Goal: Information Seeking & Learning: Learn about a topic

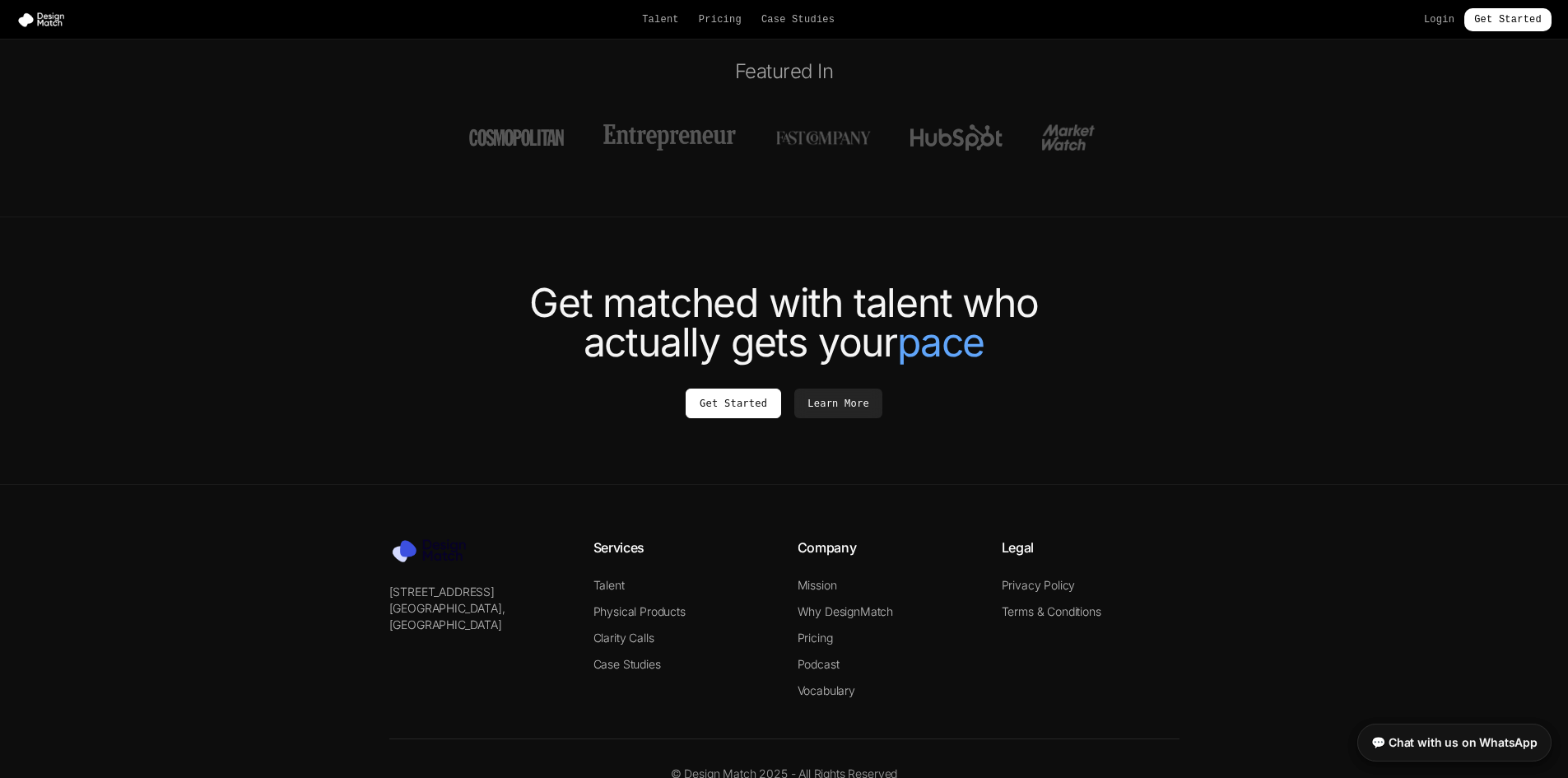
scroll to position [6099, 0]
click at [616, 577] on link "Talent" at bounding box center [609, 584] width 31 height 14
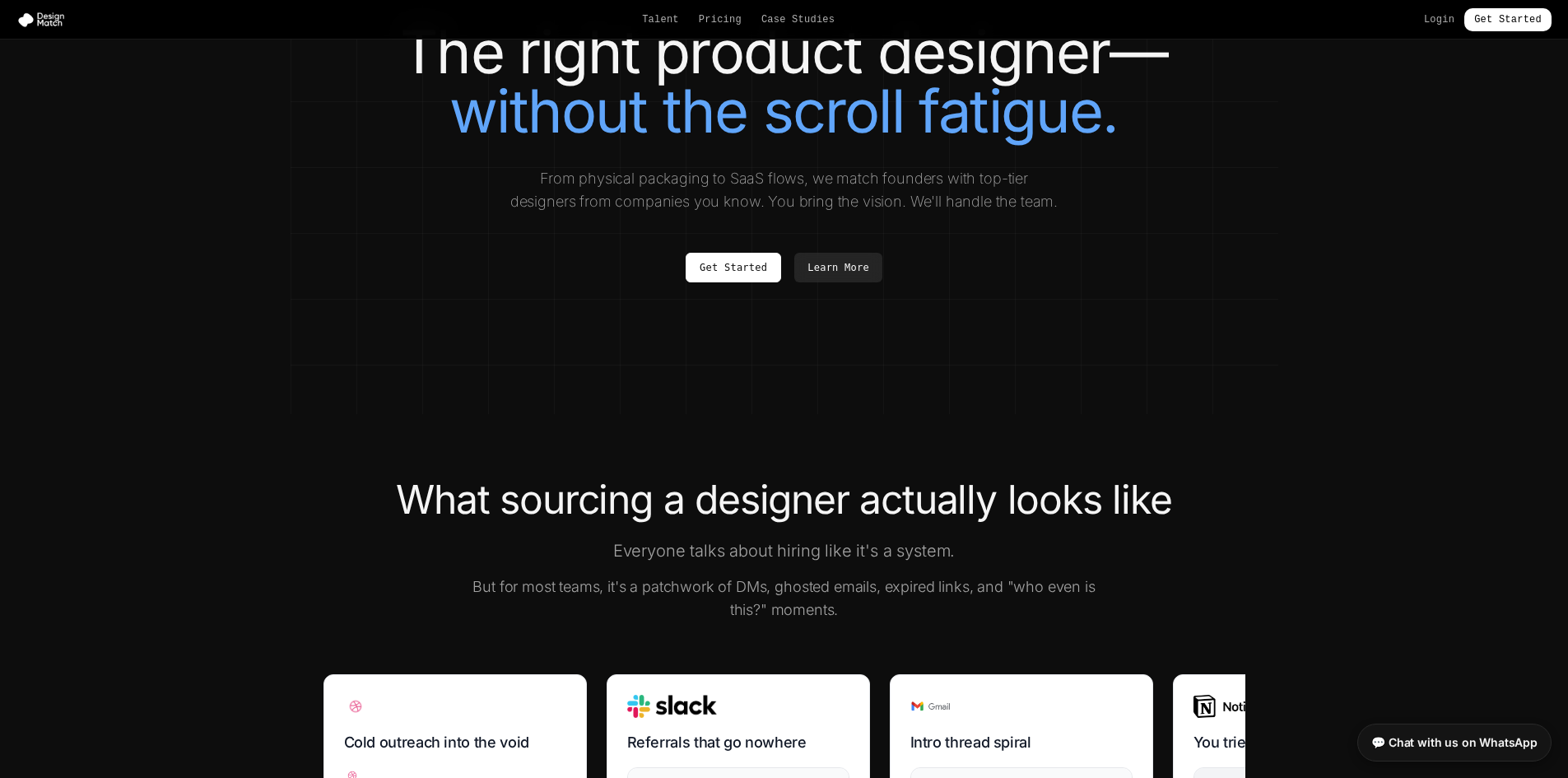
scroll to position [165, 0]
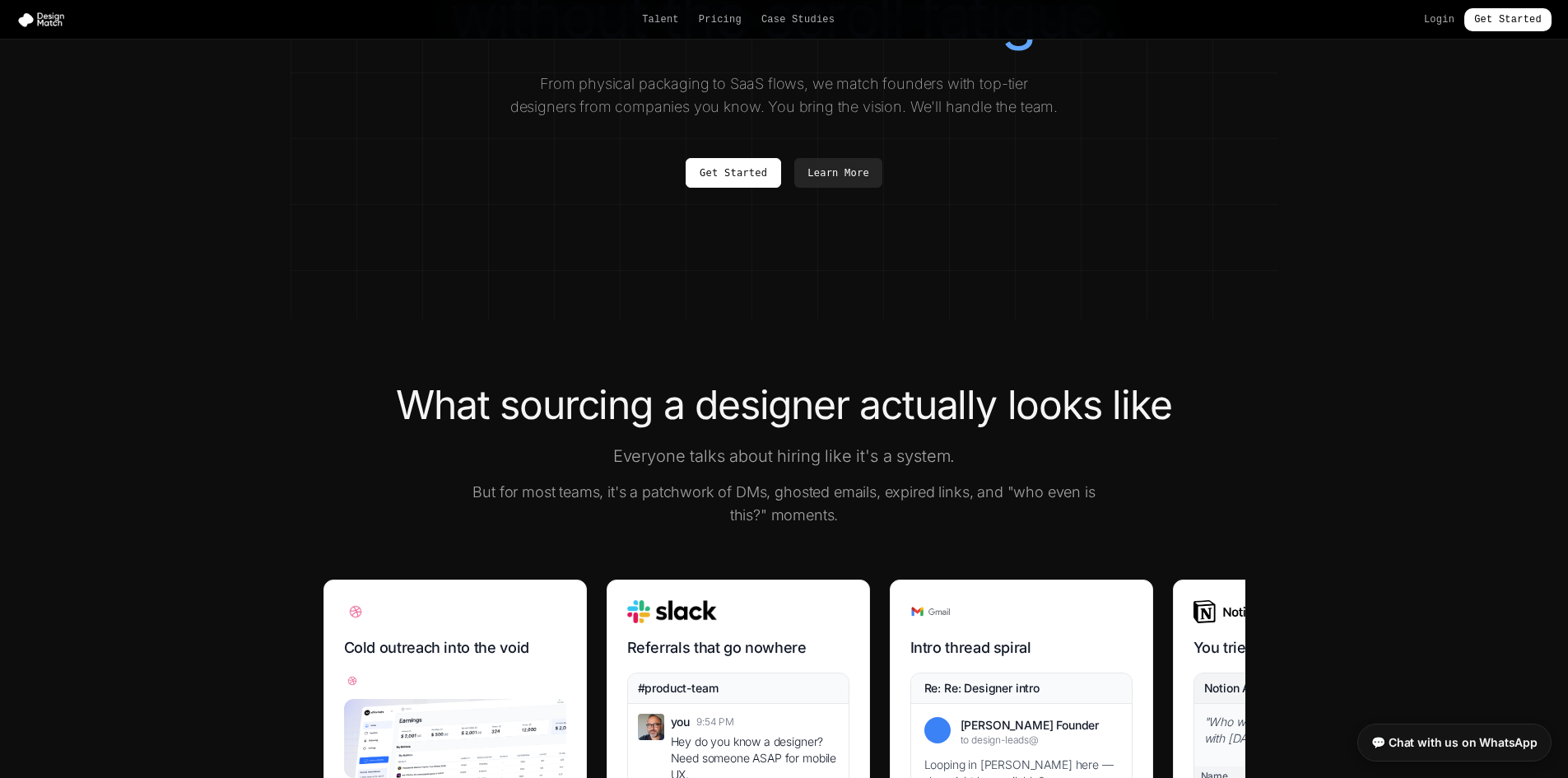
drag, startPoint x: 403, startPoint y: 373, endPoint x: 305, endPoint y: 371, distance: 98.0
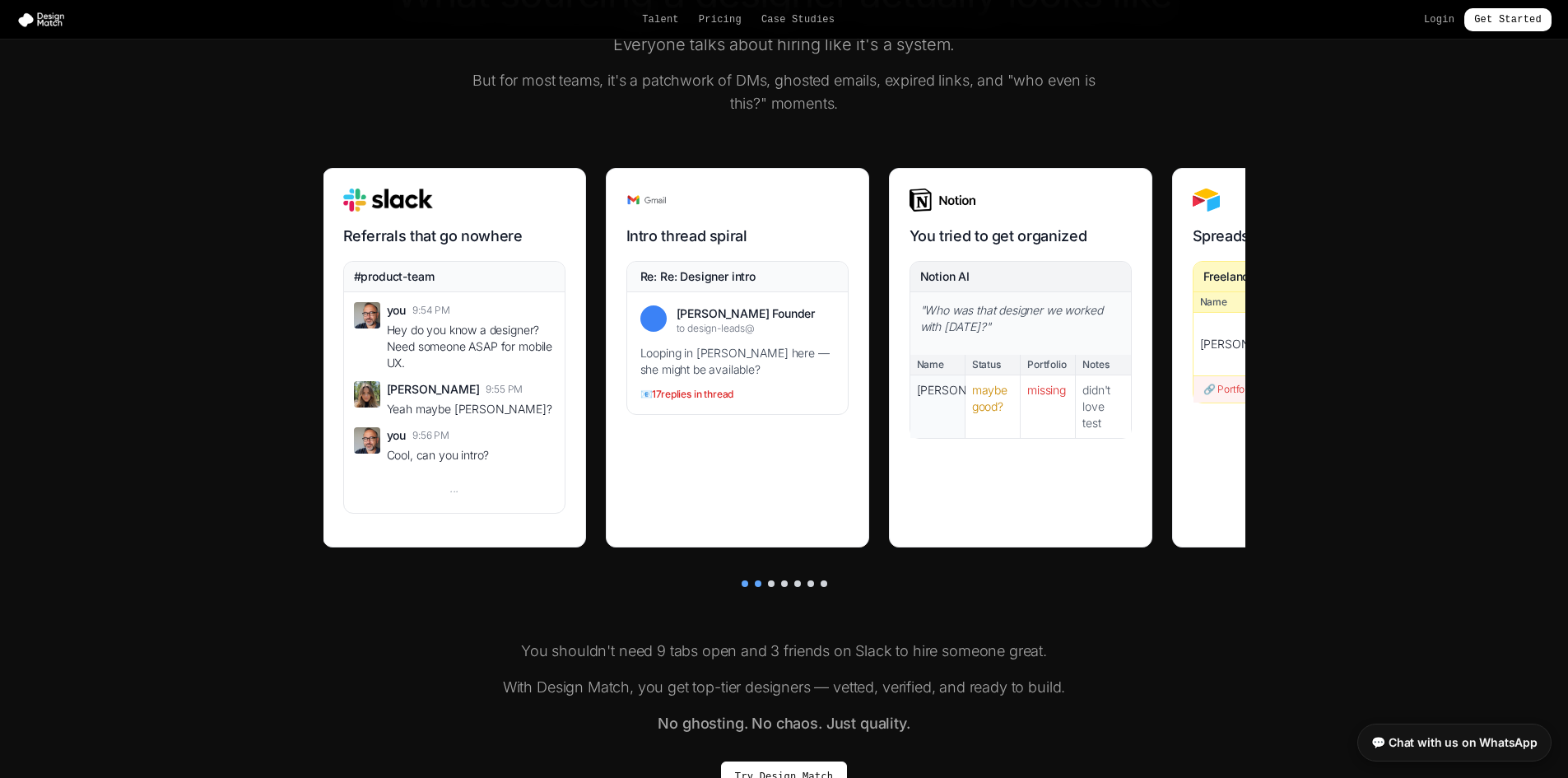
scroll to position [0, 0]
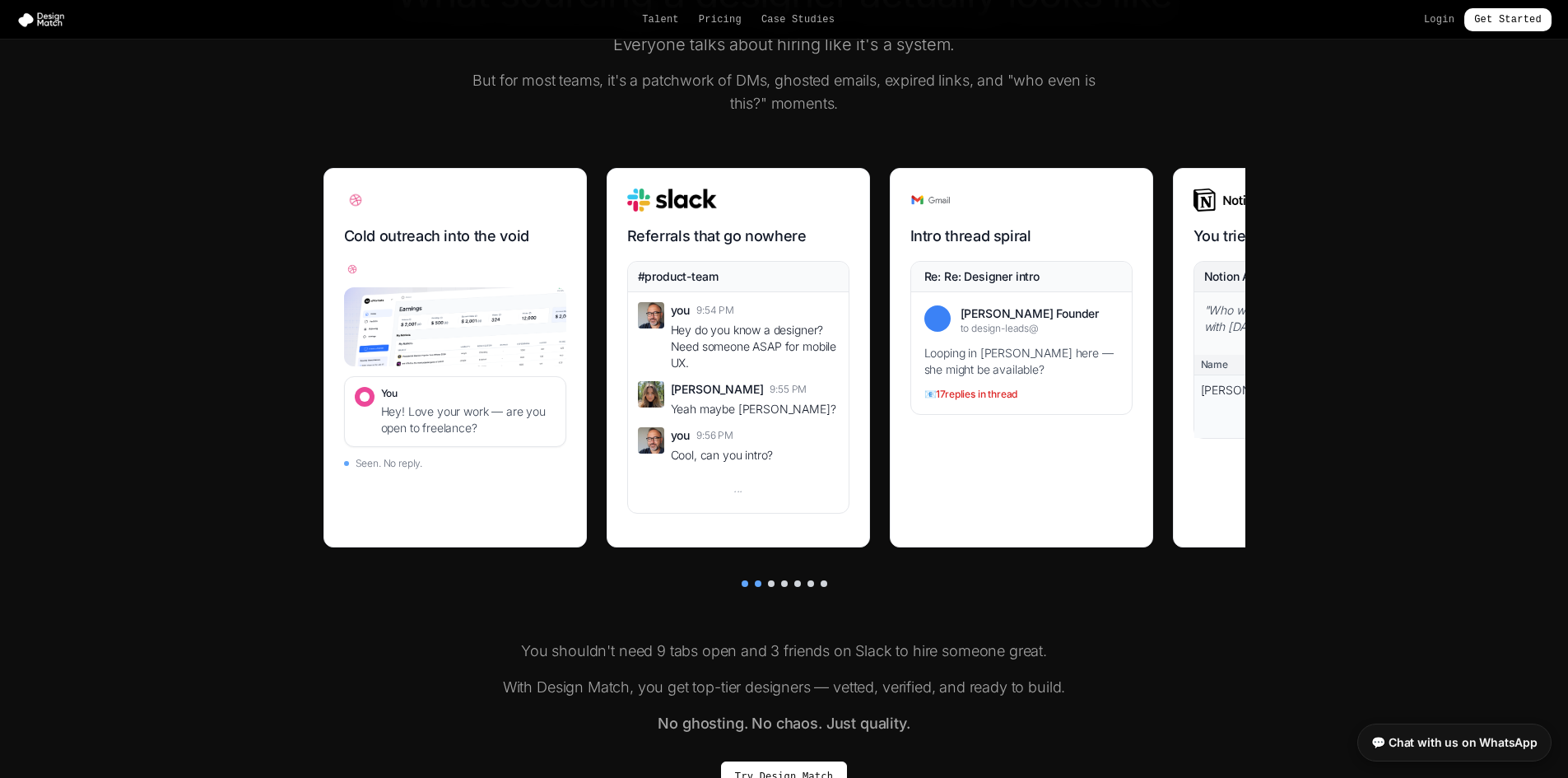
click at [769, 587] on div at bounding box center [772, 584] width 7 height 7
click at [790, 587] on div at bounding box center [785, 584] width 922 height 7
click at [800, 587] on div at bounding box center [798, 584] width 7 height 7
click at [837, 587] on div at bounding box center [785, 584] width 922 height 7
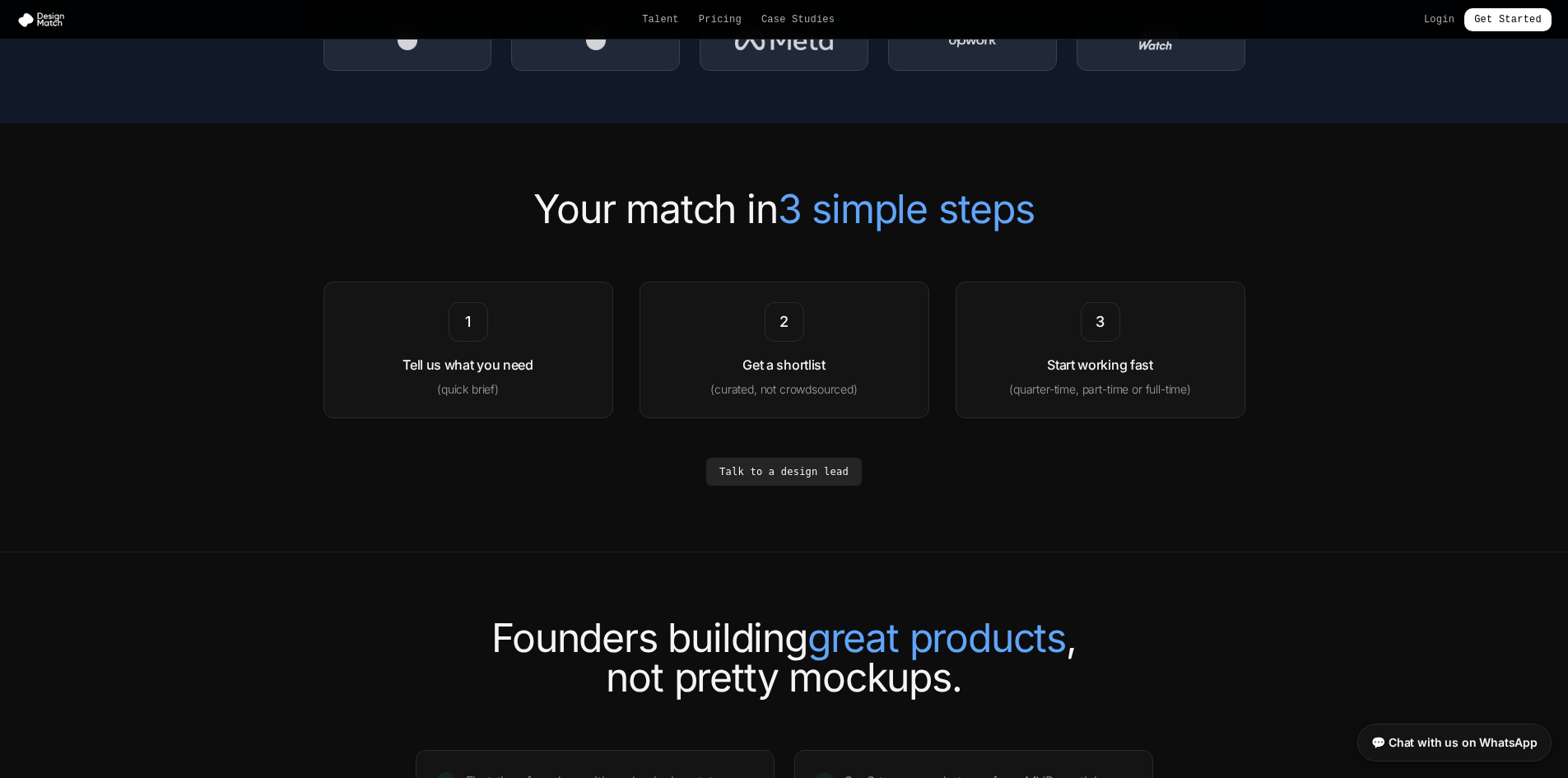
scroll to position [2548, 0]
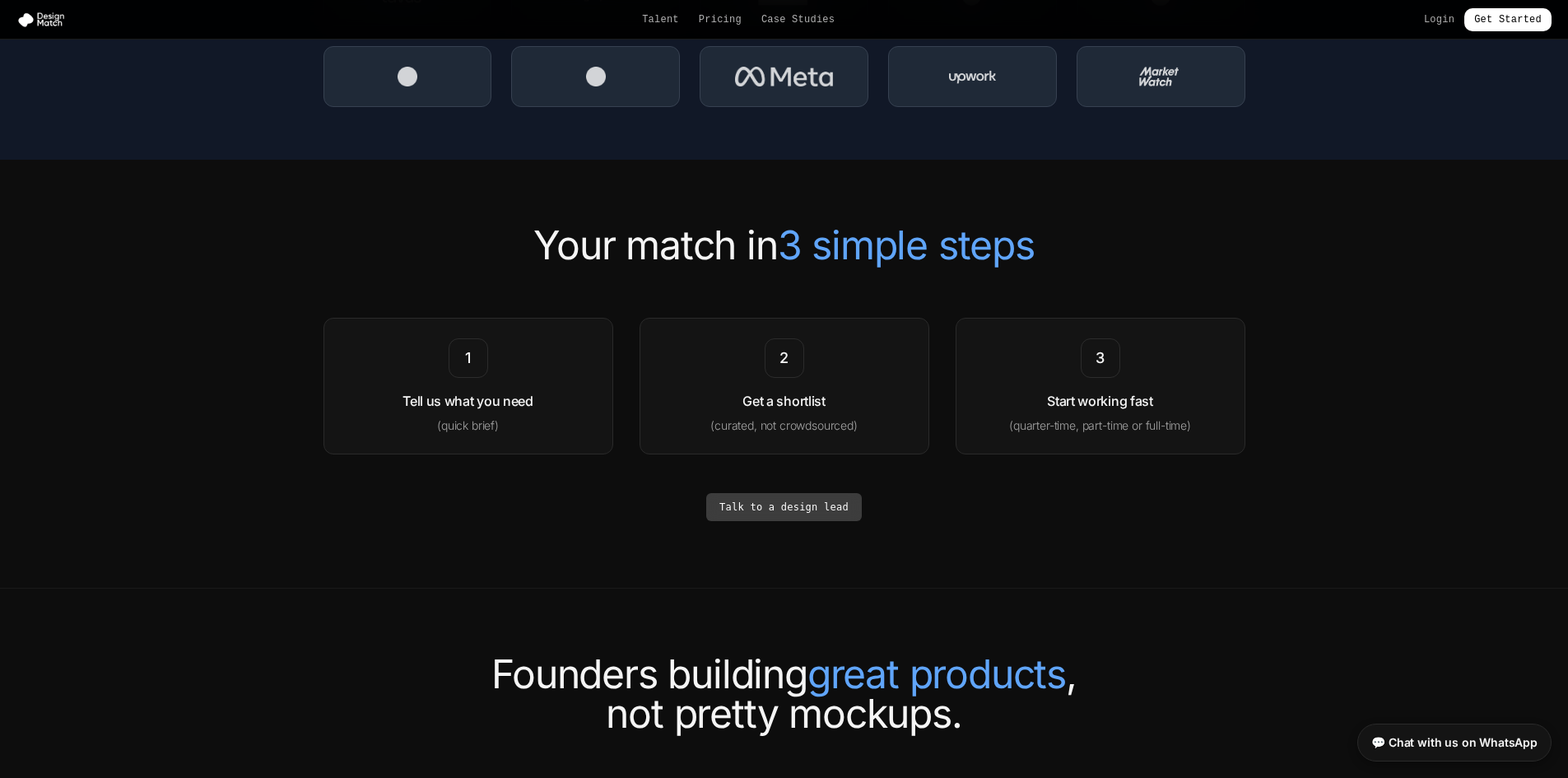
click at [735, 521] on link "Talk to a design lead" at bounding box center [784, 507] width 155 height 28
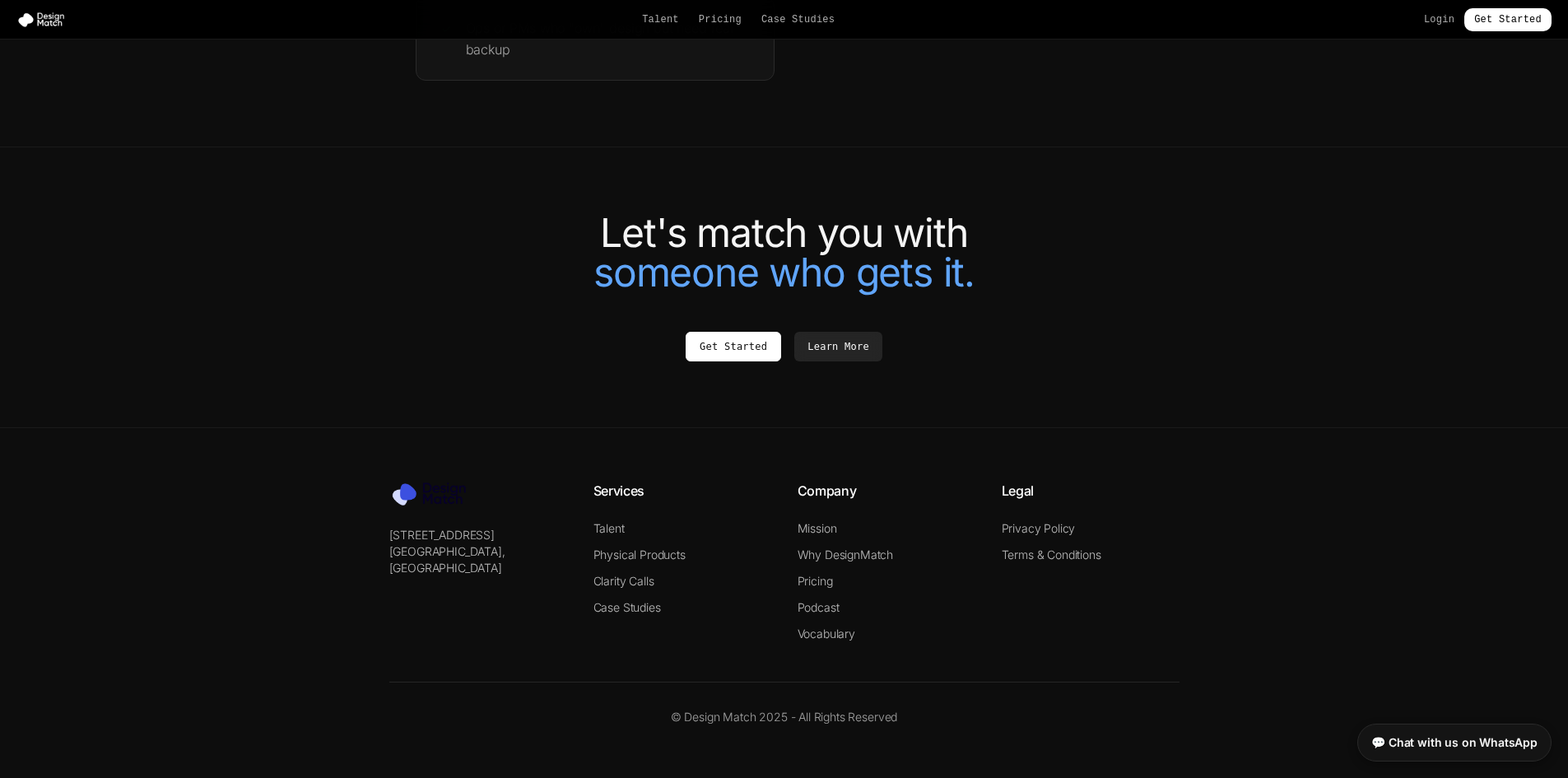
scroll to position [3537, 0]
click at [802, 529] on link "Mission" at bounding box center [818, 528] width 40 height 14
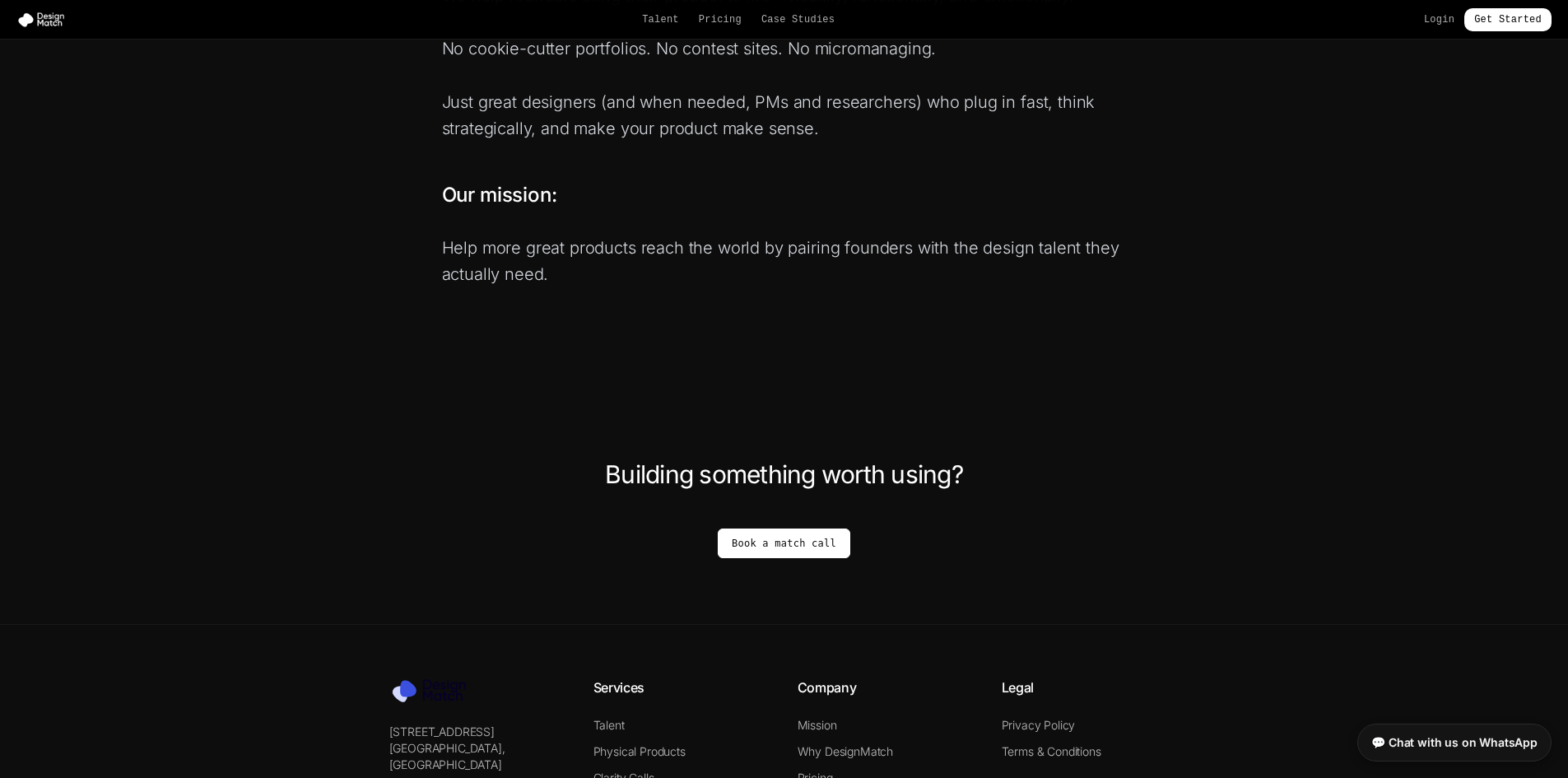
scroll to position [1103, 0]
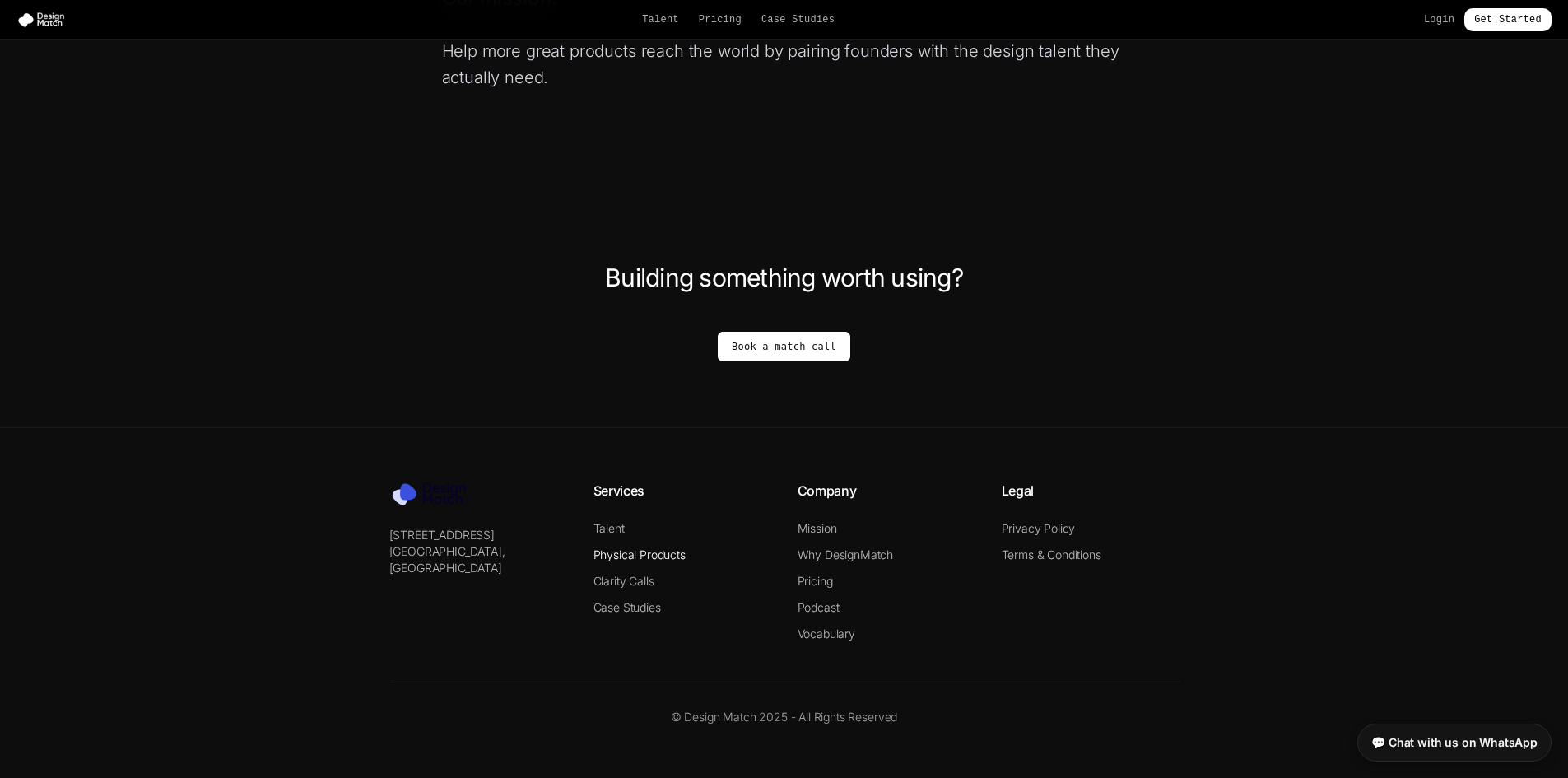
click at [606, 552] on link "Physical Products" at bounding box center [640, 555] width 92 height 14
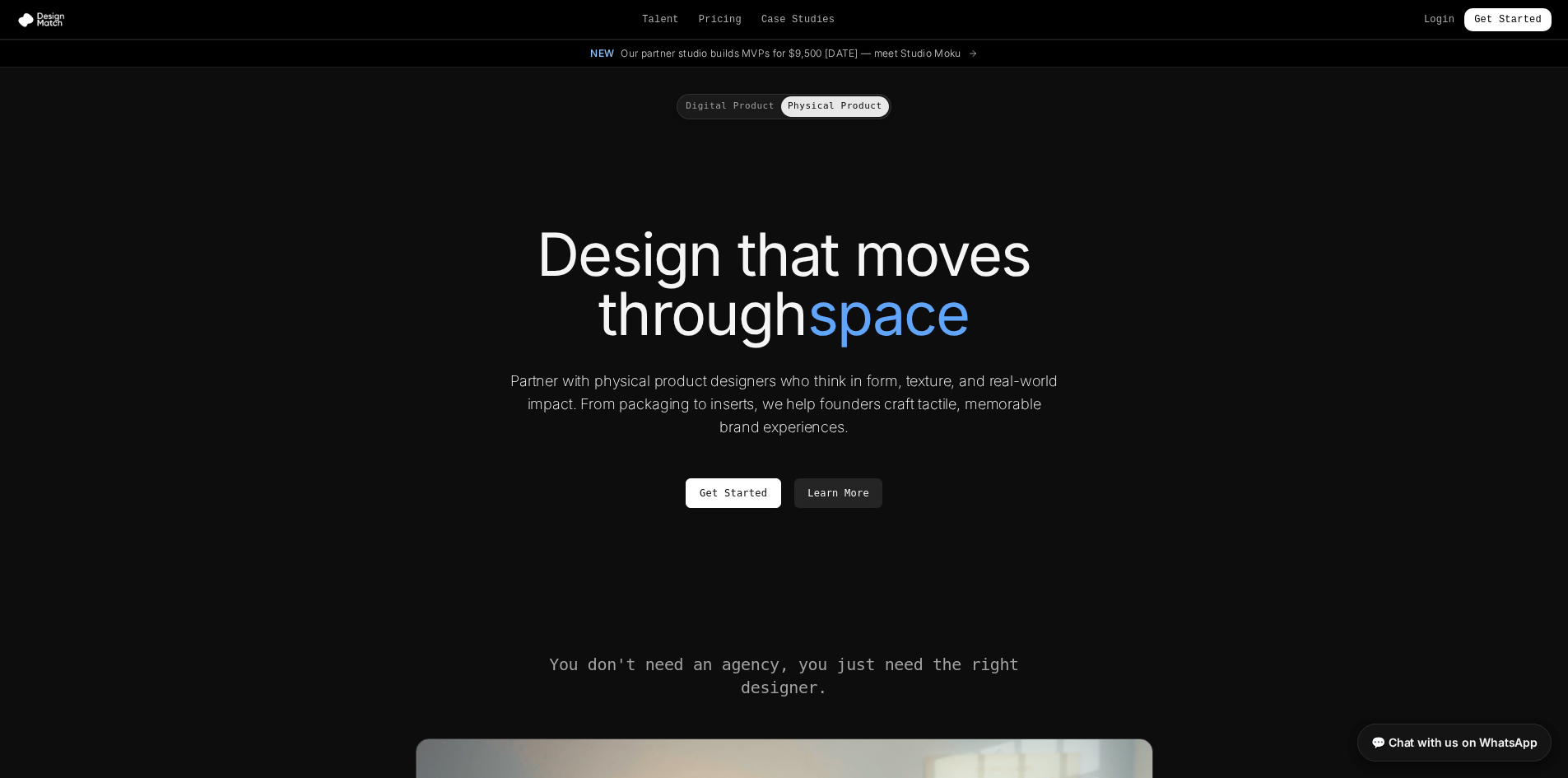
click at [746, 110] on button "Digital Product" at bounding box center [730, 107] width 102 height 21
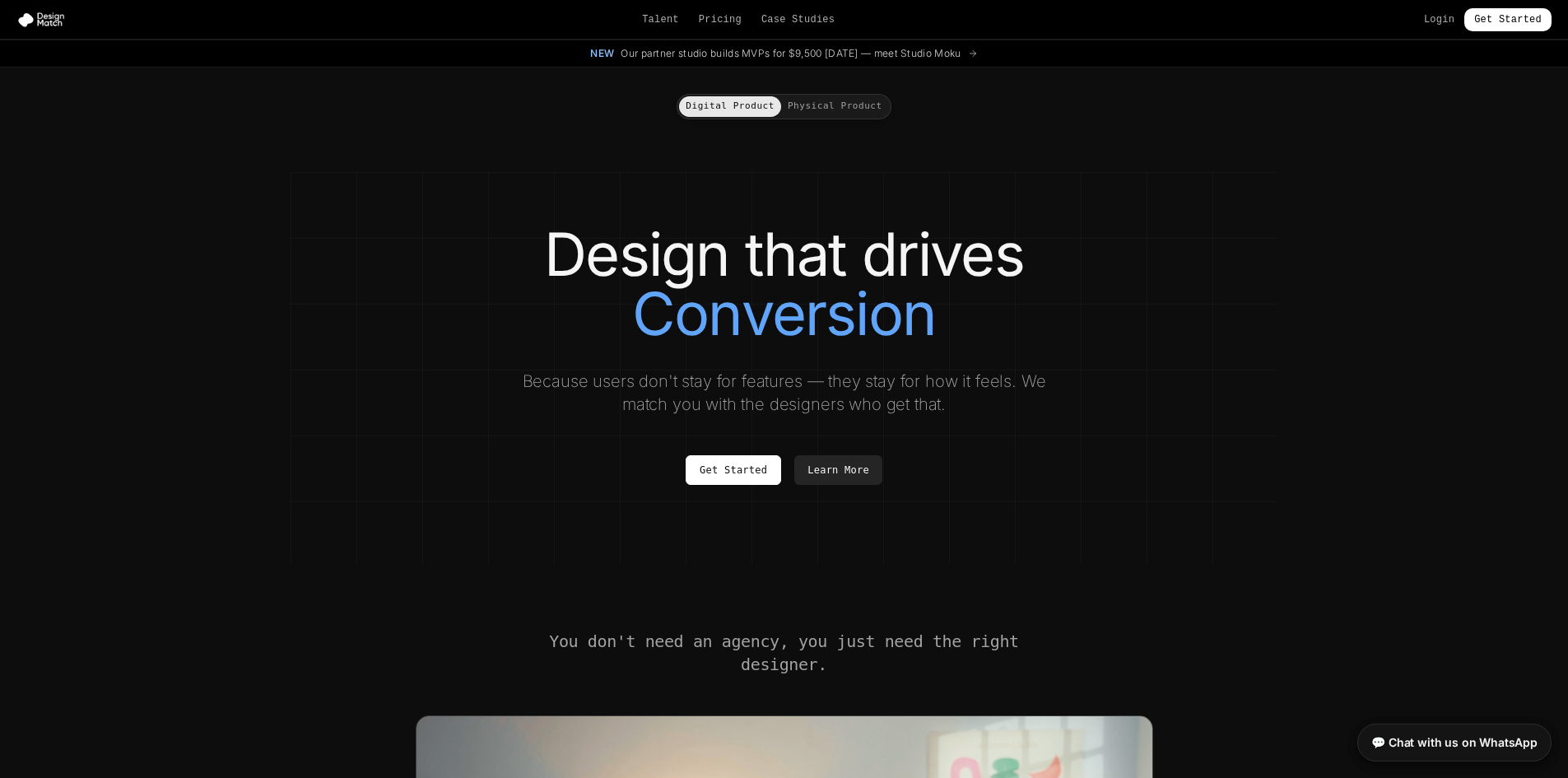
click at [791, 110] on button "Physical Product" at bounding box center [835, 107] width 108 height 21
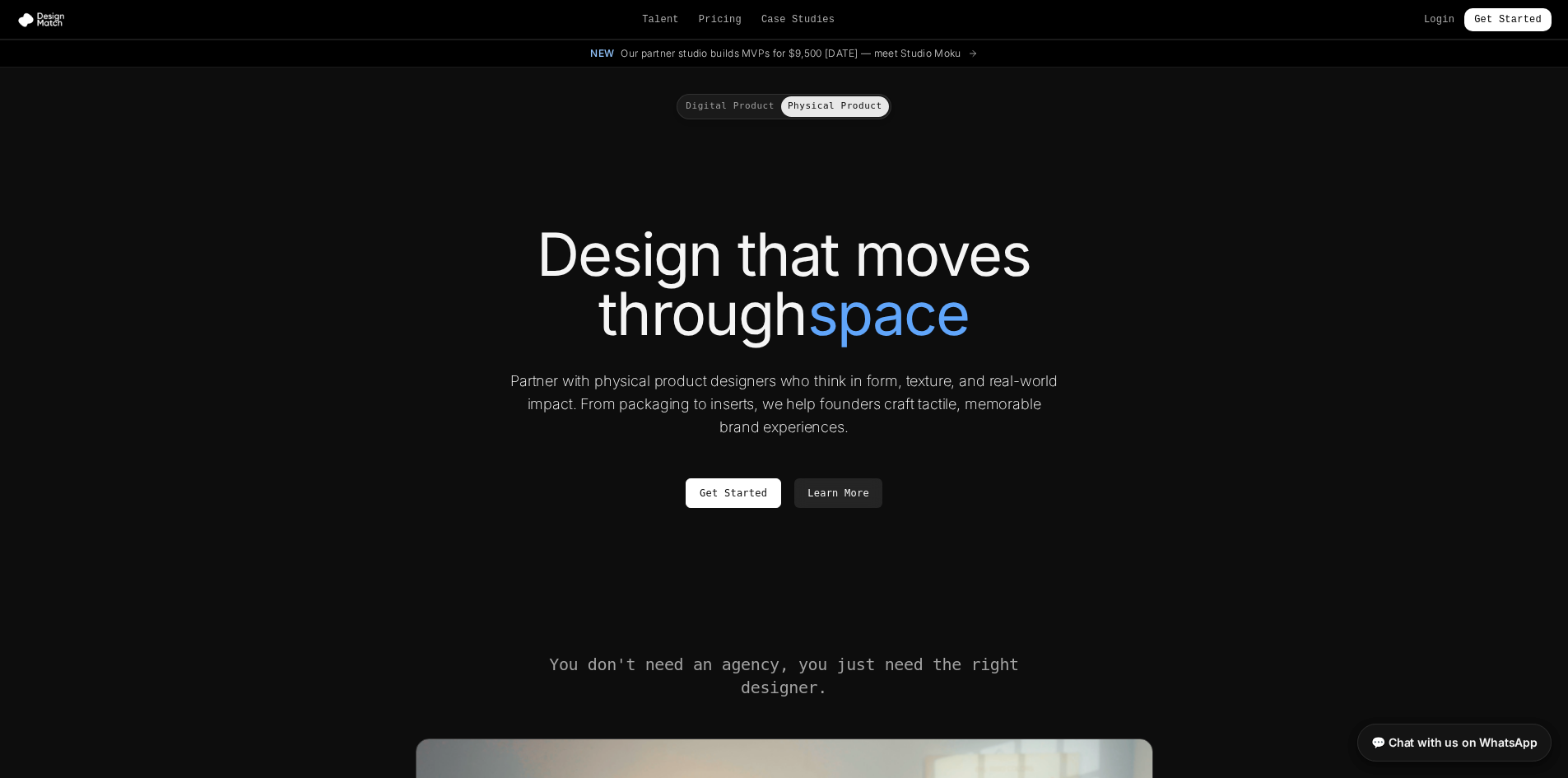
click at [731, 103] on button "Digital Product" at bounding box center [730, 107] width 102 height 21
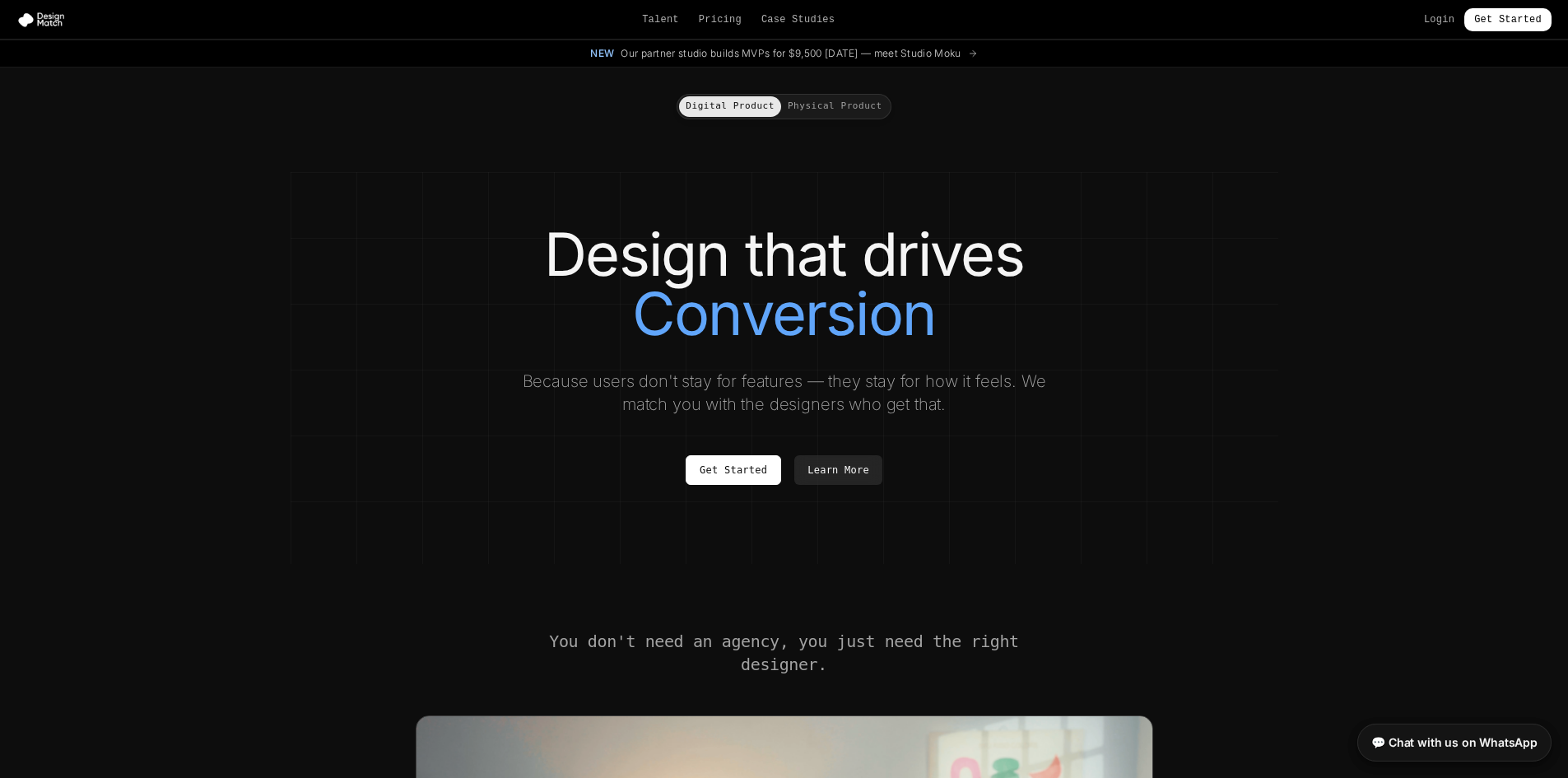
click at [858, 106] on button "Physical Product" at bounding box center [835, 107] width 108 height 21
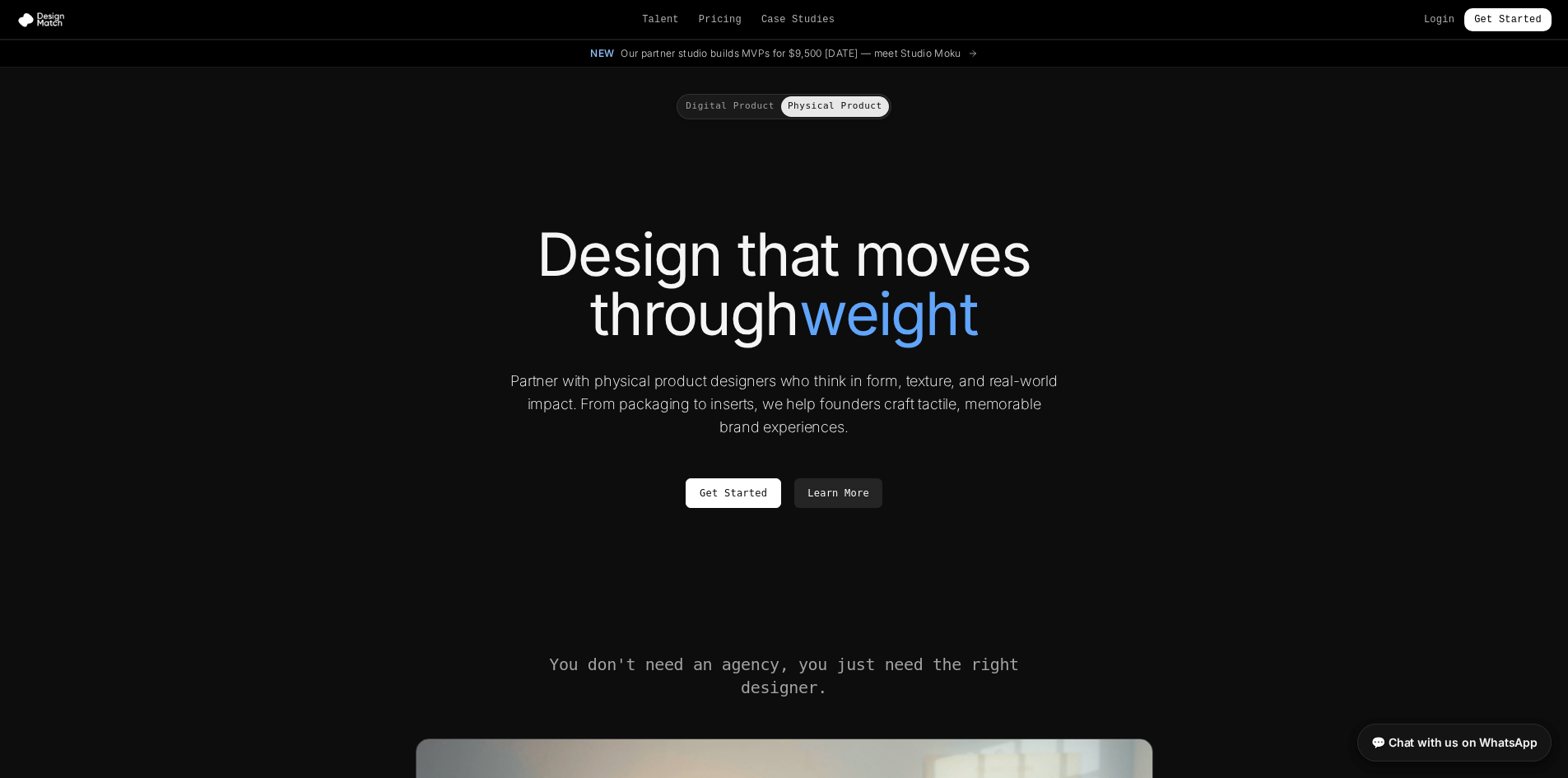
click at [738, 102] on button "Digital Product" at bounding box center [730, 107] width 102 height 21
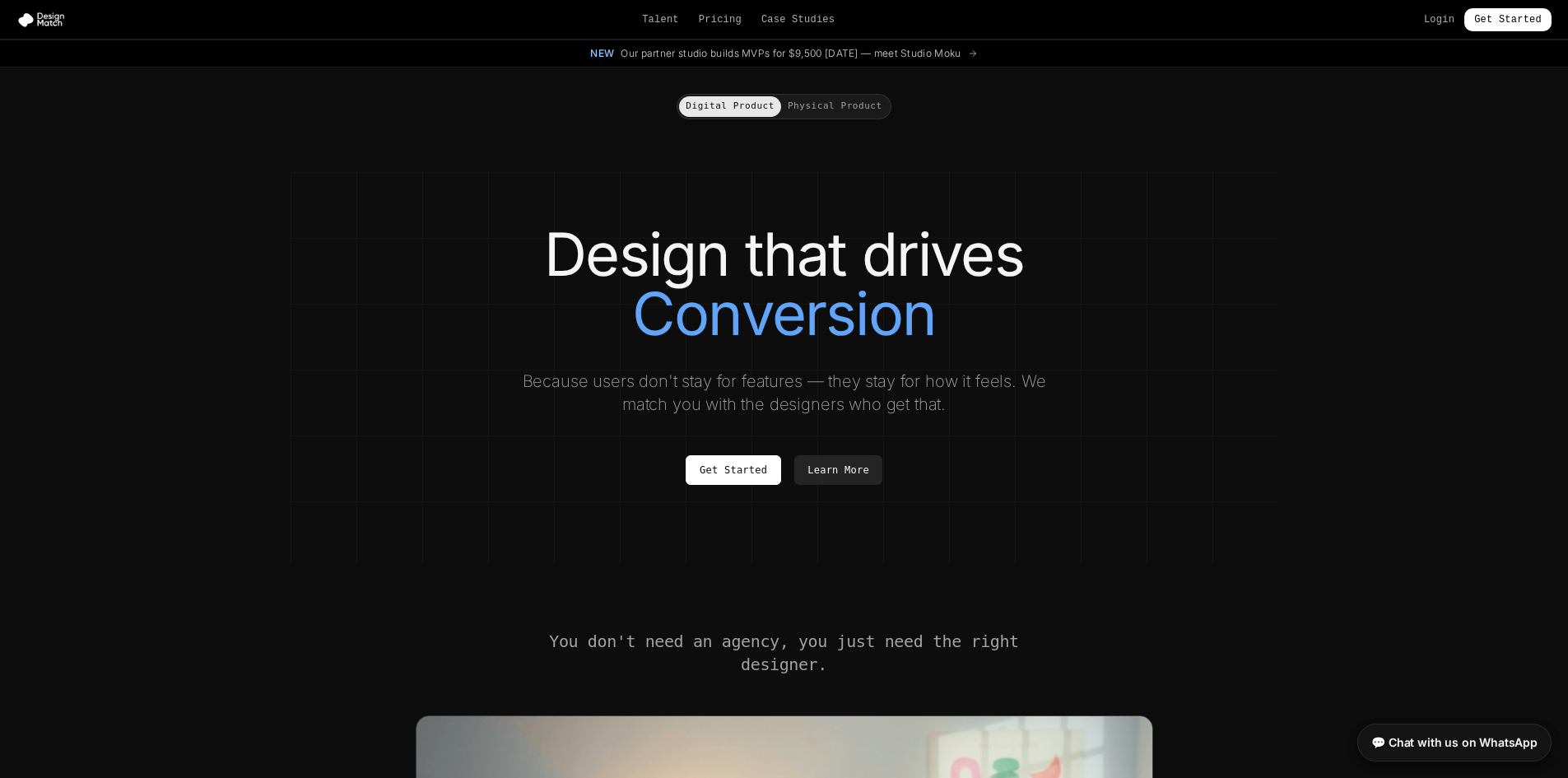
click at [807, 99] on button "Physical Product" at bounding box center [835, 107] width 108 height 21
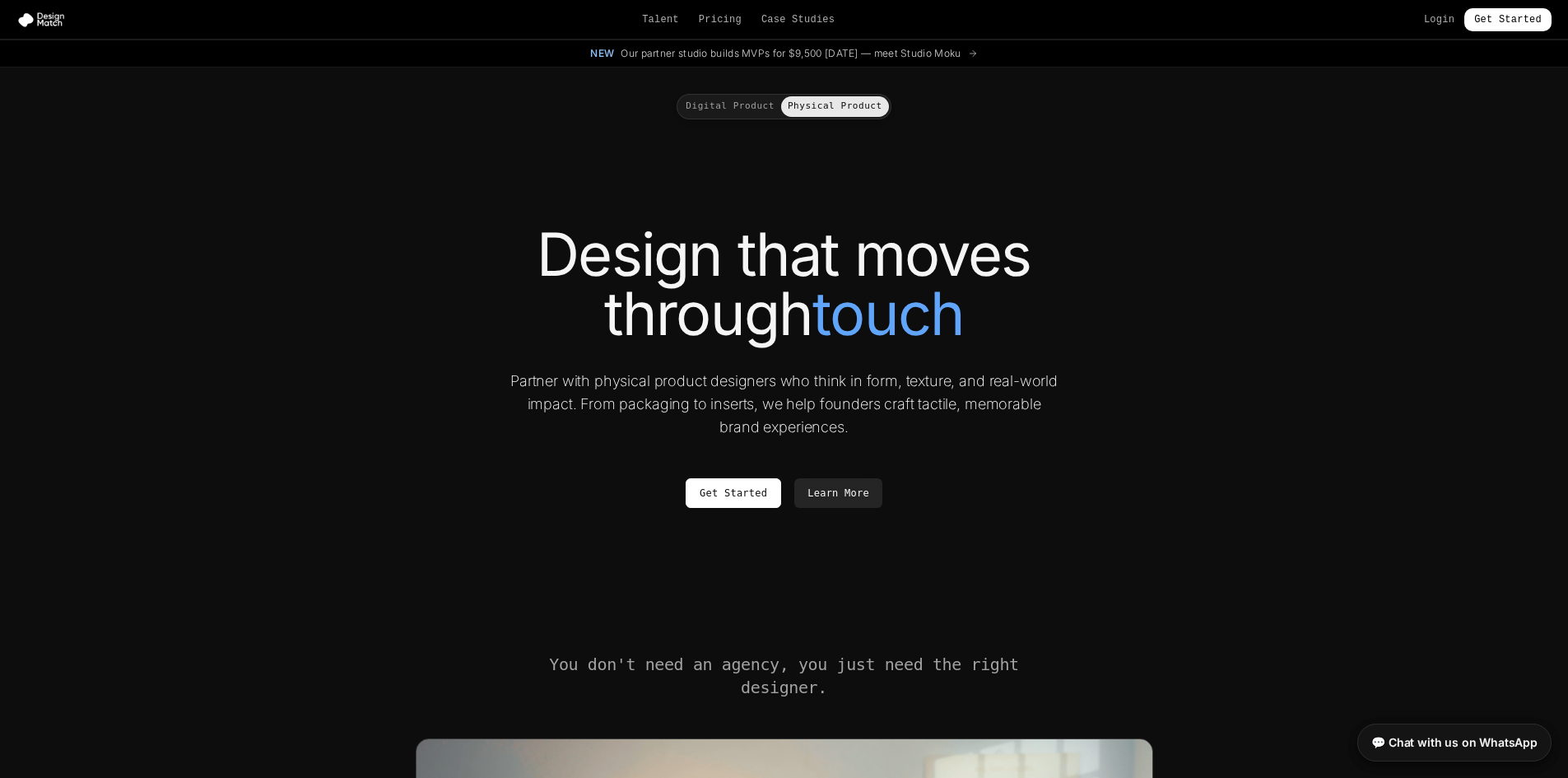
click at [729, 103] on button "Digital Product" at bounding box center [730, 107] width 102 height 21
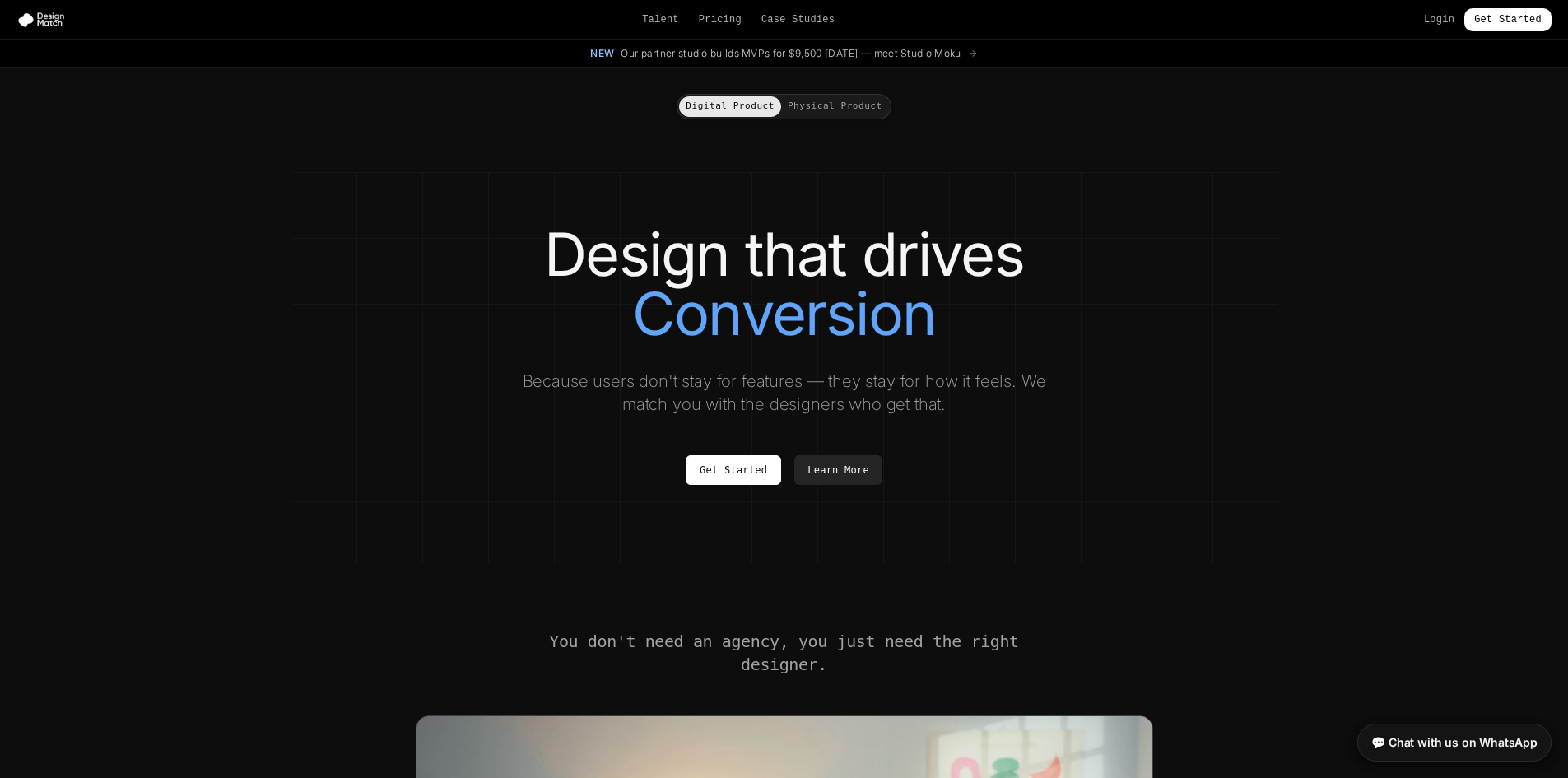
click at [832, 98] on button "Physical Product" at bounding box center [835, 107] width 108 height 21
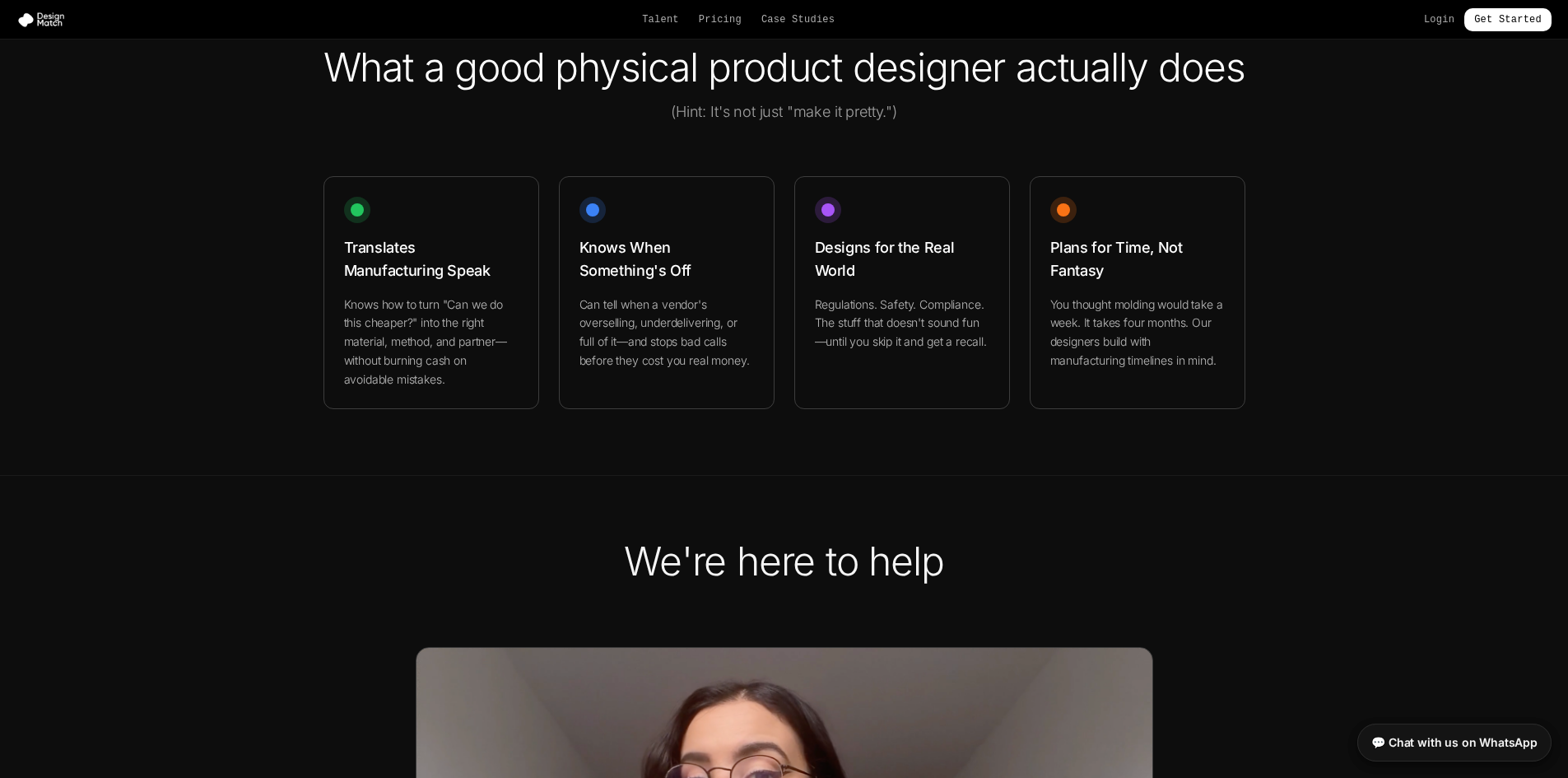
scroll to position [2388, 0]
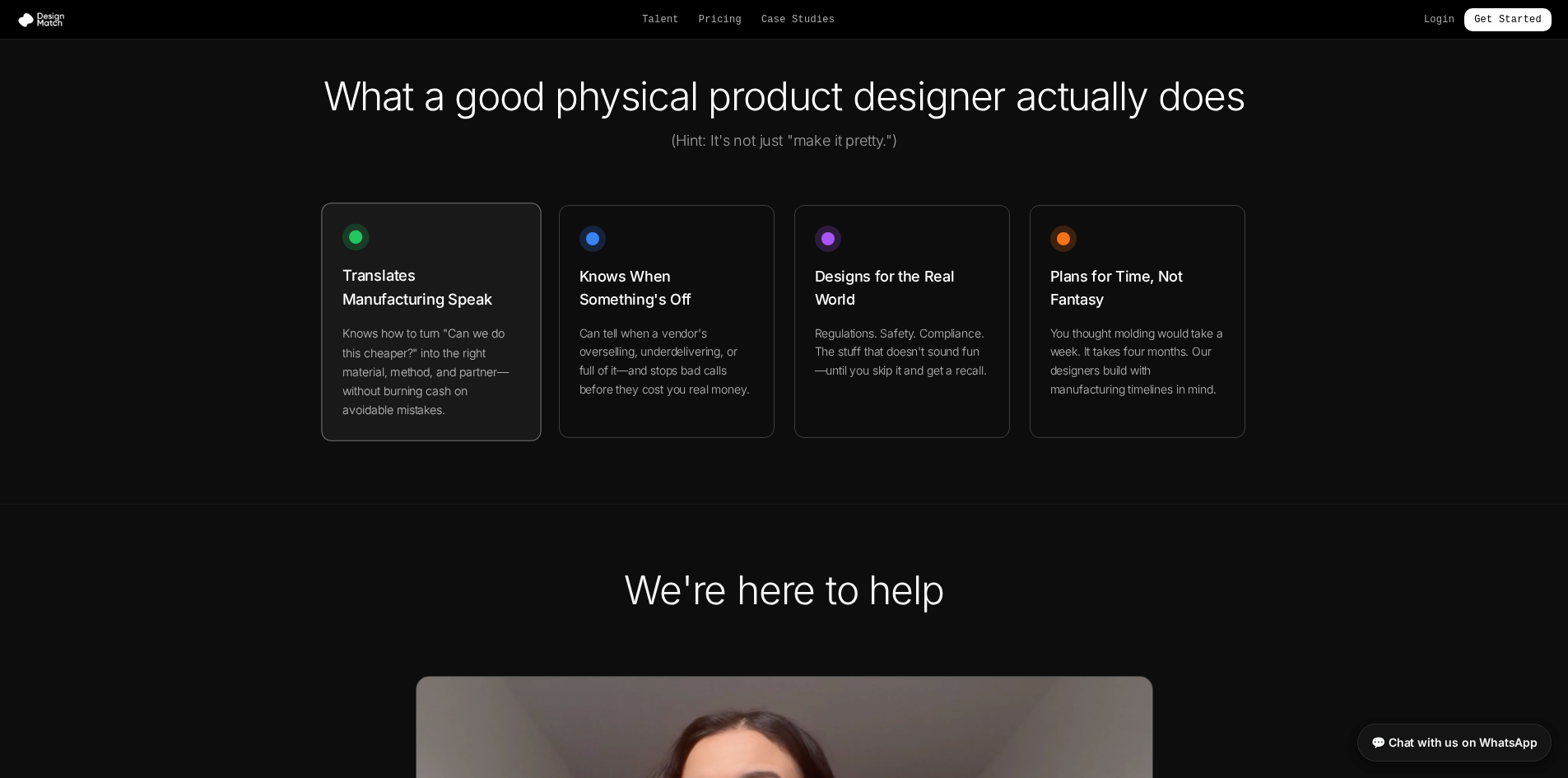
click at [507, 359] on div "Translates Manufacturing Speak Knows how to turn "Can we do this cheaper?" into…" at bounding box center [431, 321] width 220 height 238
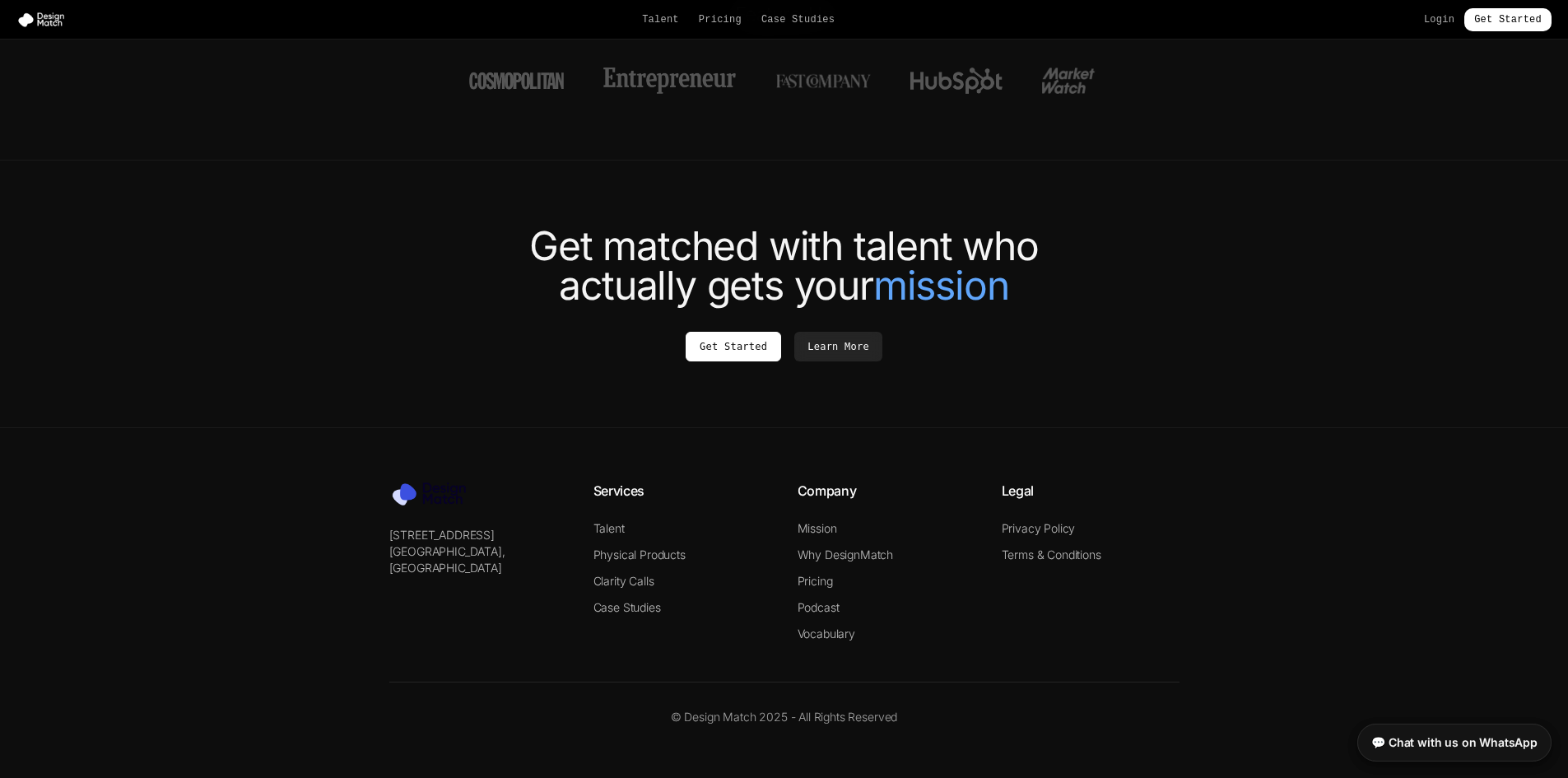
scroll to position [4064, 0]
click at [624, 581] on link "Clarity Calls" at bounding box center [624, 581] width 61 height 14
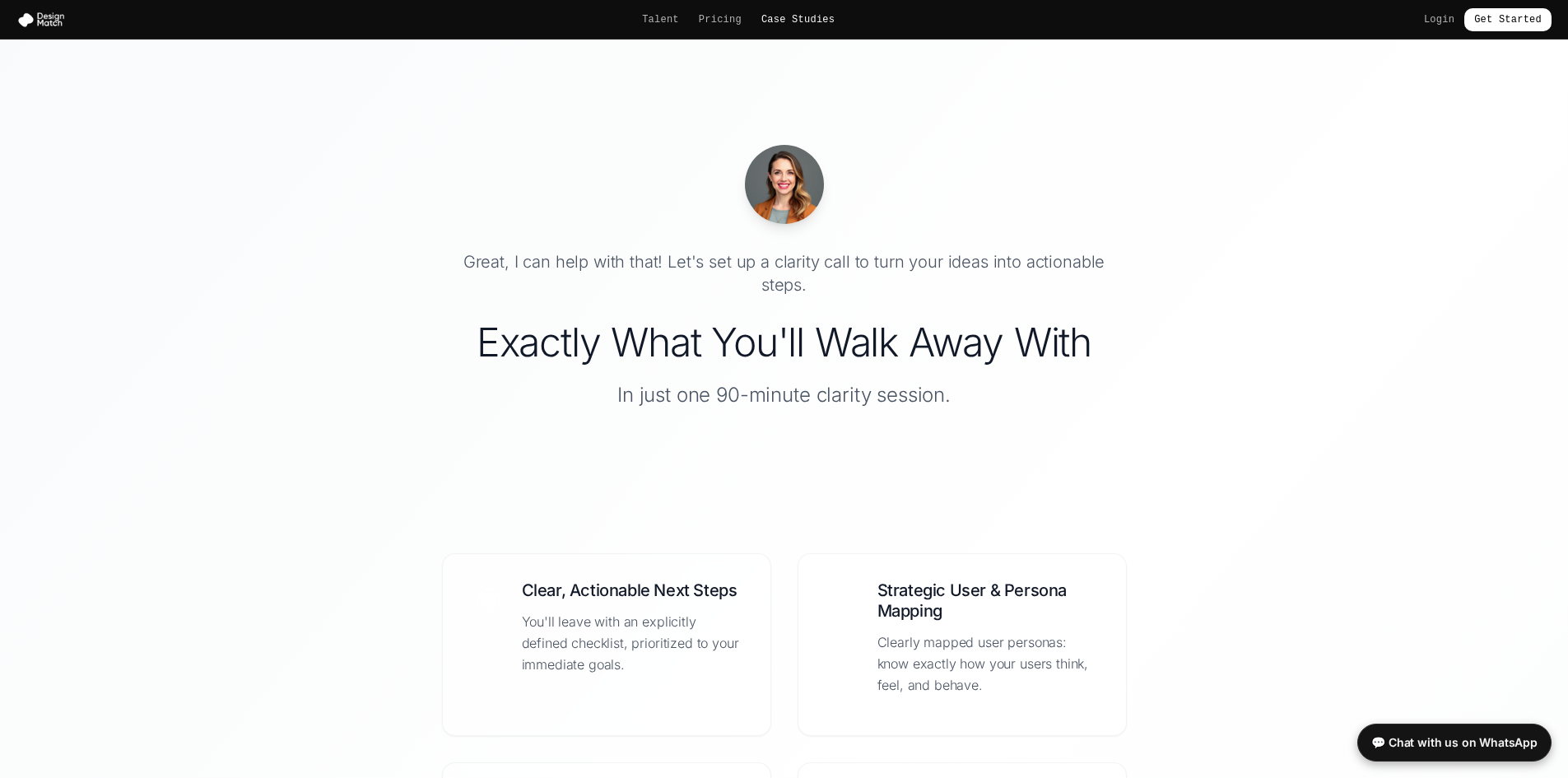
click at [808, 25] on link "Case Studies" at bounding box center [798, 19] width 73 height 13
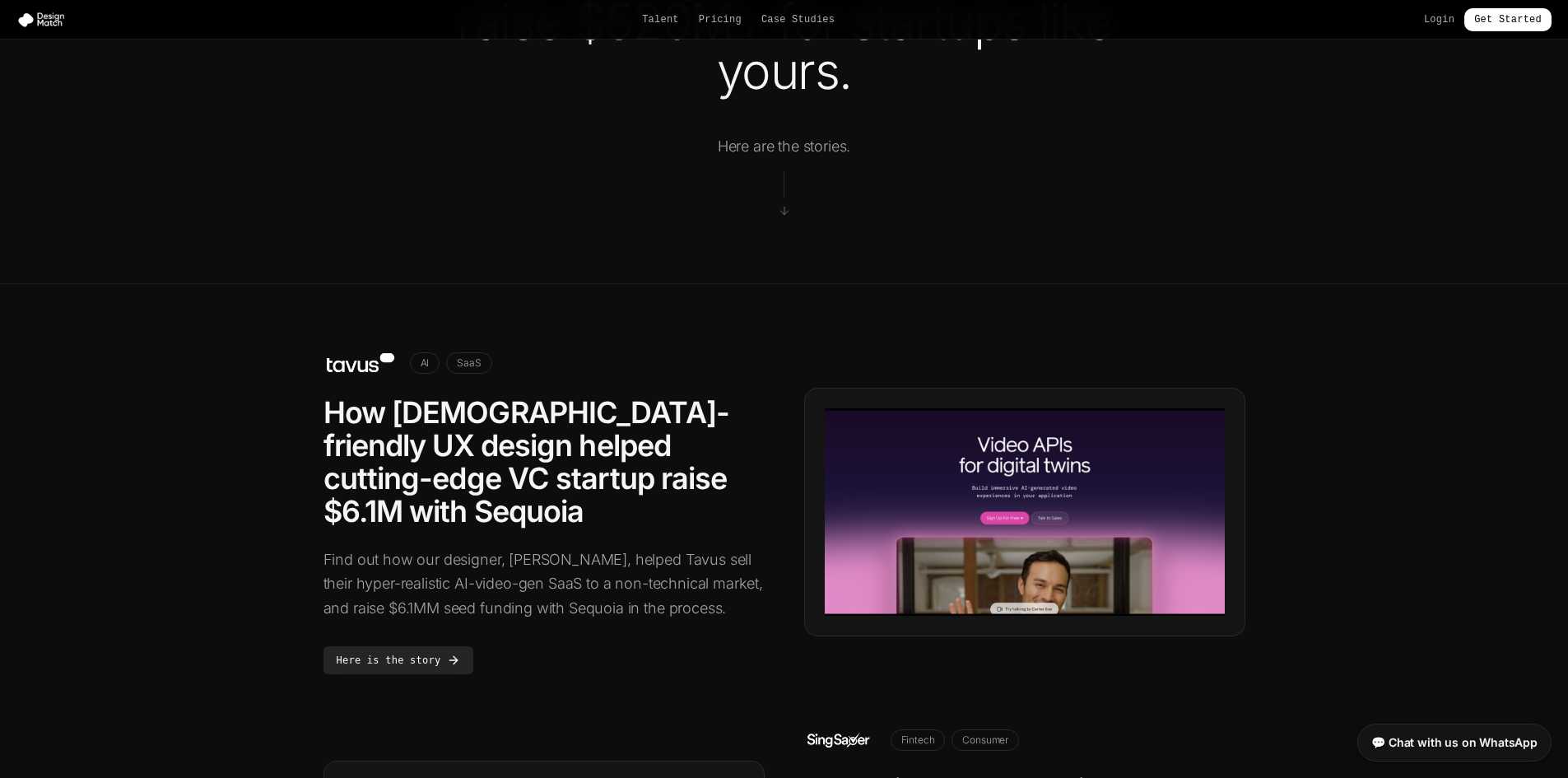
scroll to position [165, 0]
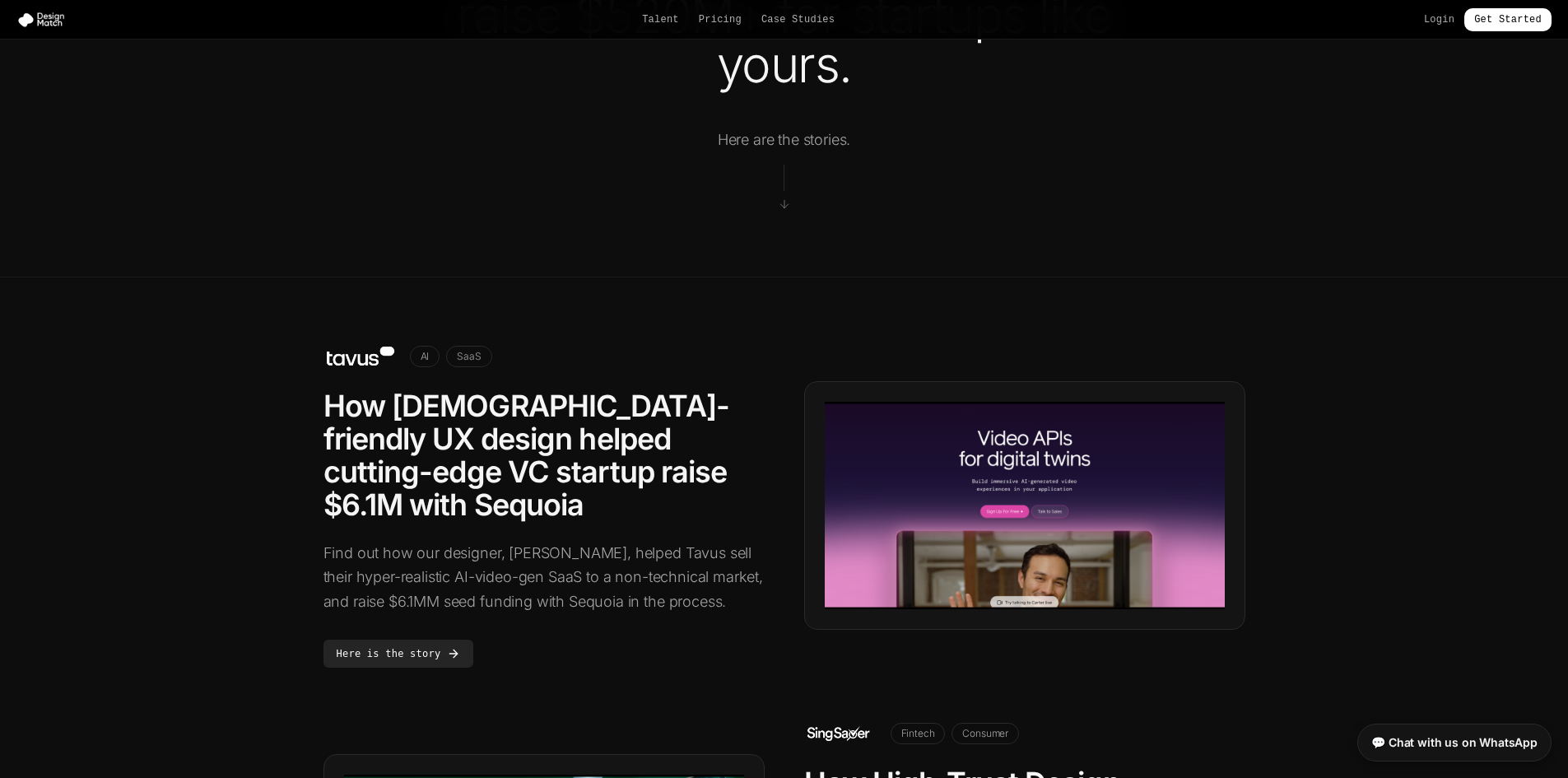
click at [783, 202] on icon at bounding box center [784, 204] width 13 height 13
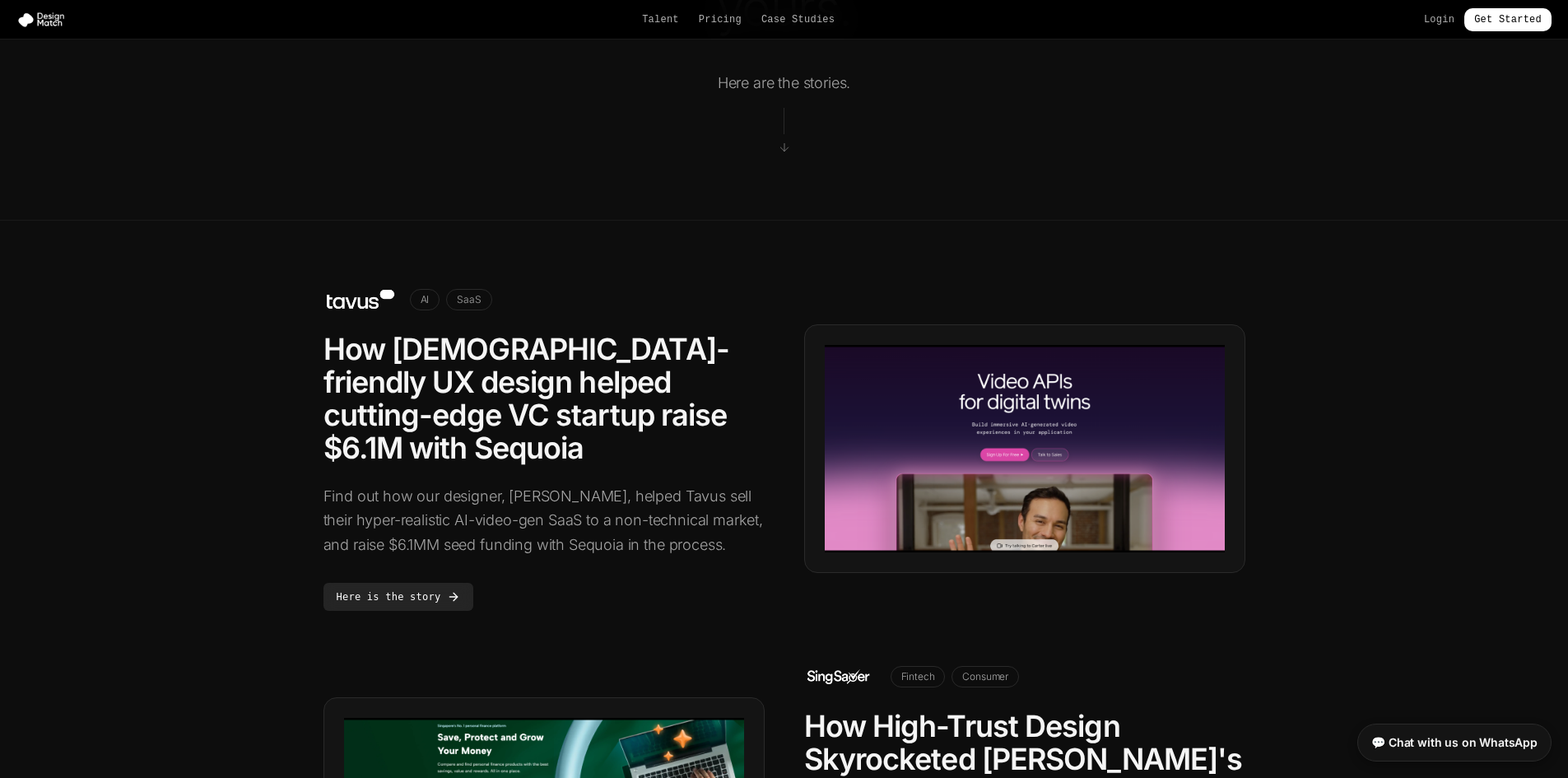
scroll to position [329, 0]
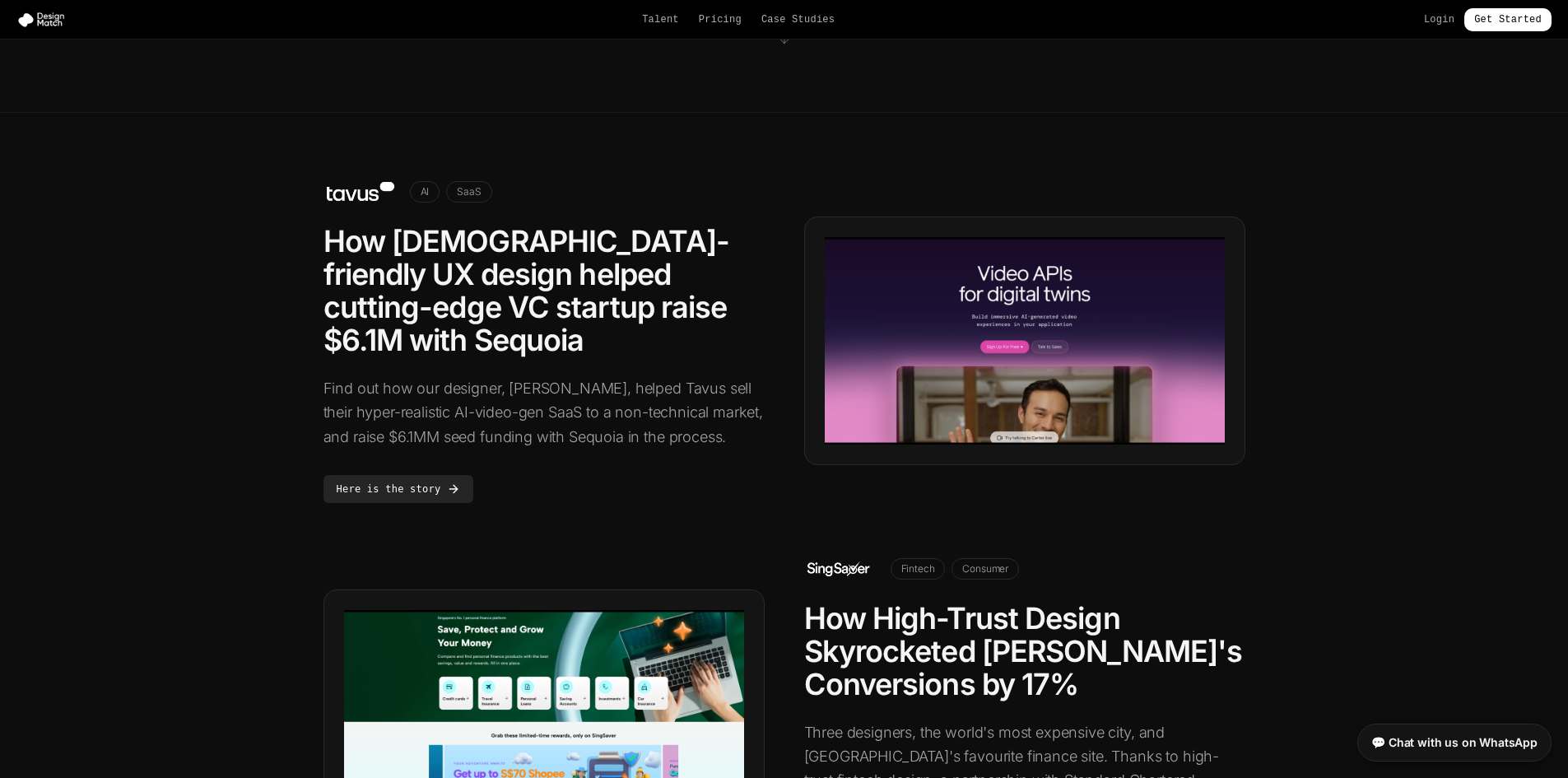
click at [431, 193] on span "AI" at bounding box center [425, 192] width 30 height 22
click at [471, 193] on span "SaaS" at bounding box center [469, 192] width 45 height 22
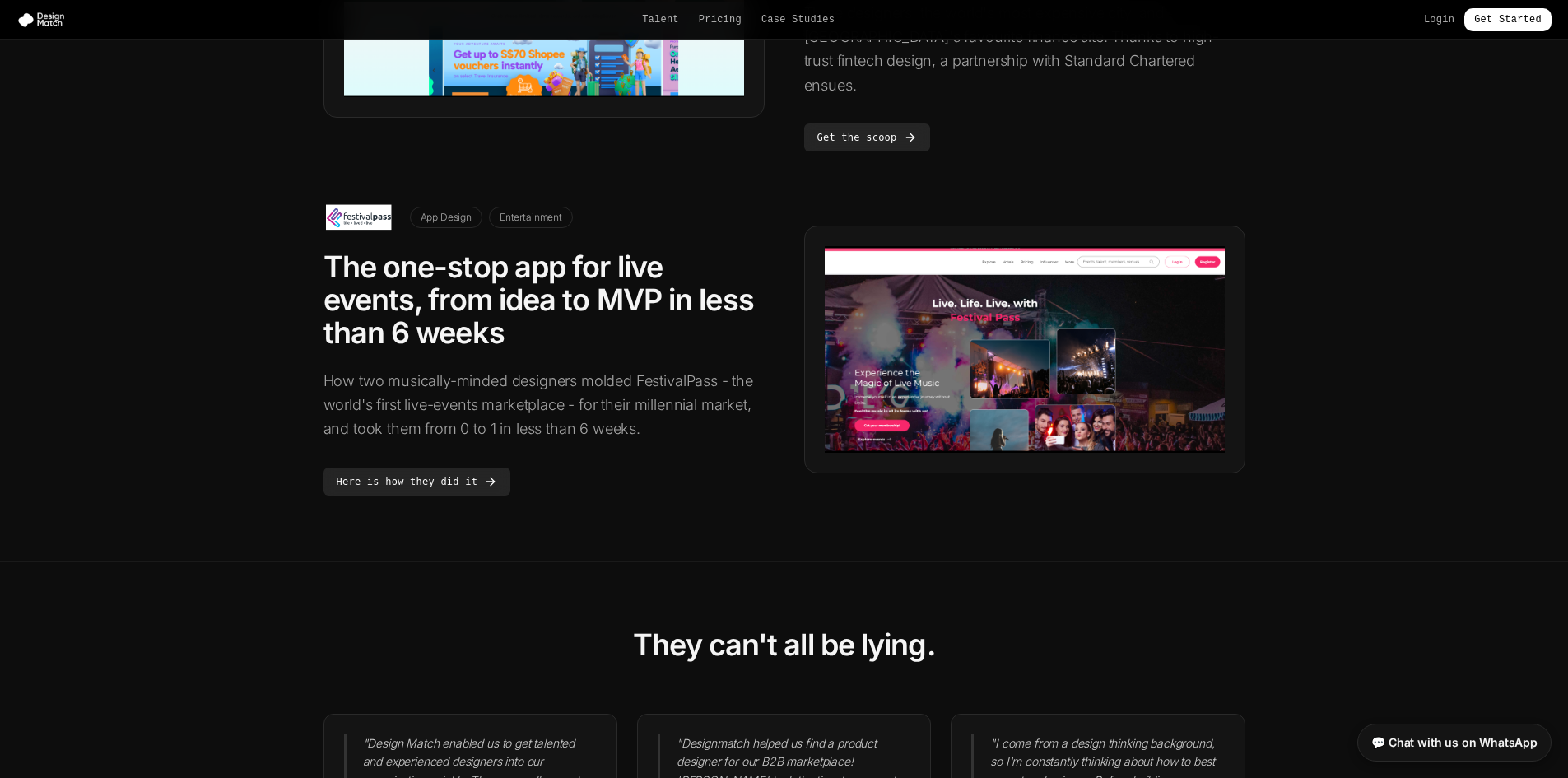
scroll to position [1048, 0]
click at [428, 468] on link "Here is how they did it" at bounding box center [418, 482] width 188 height 28
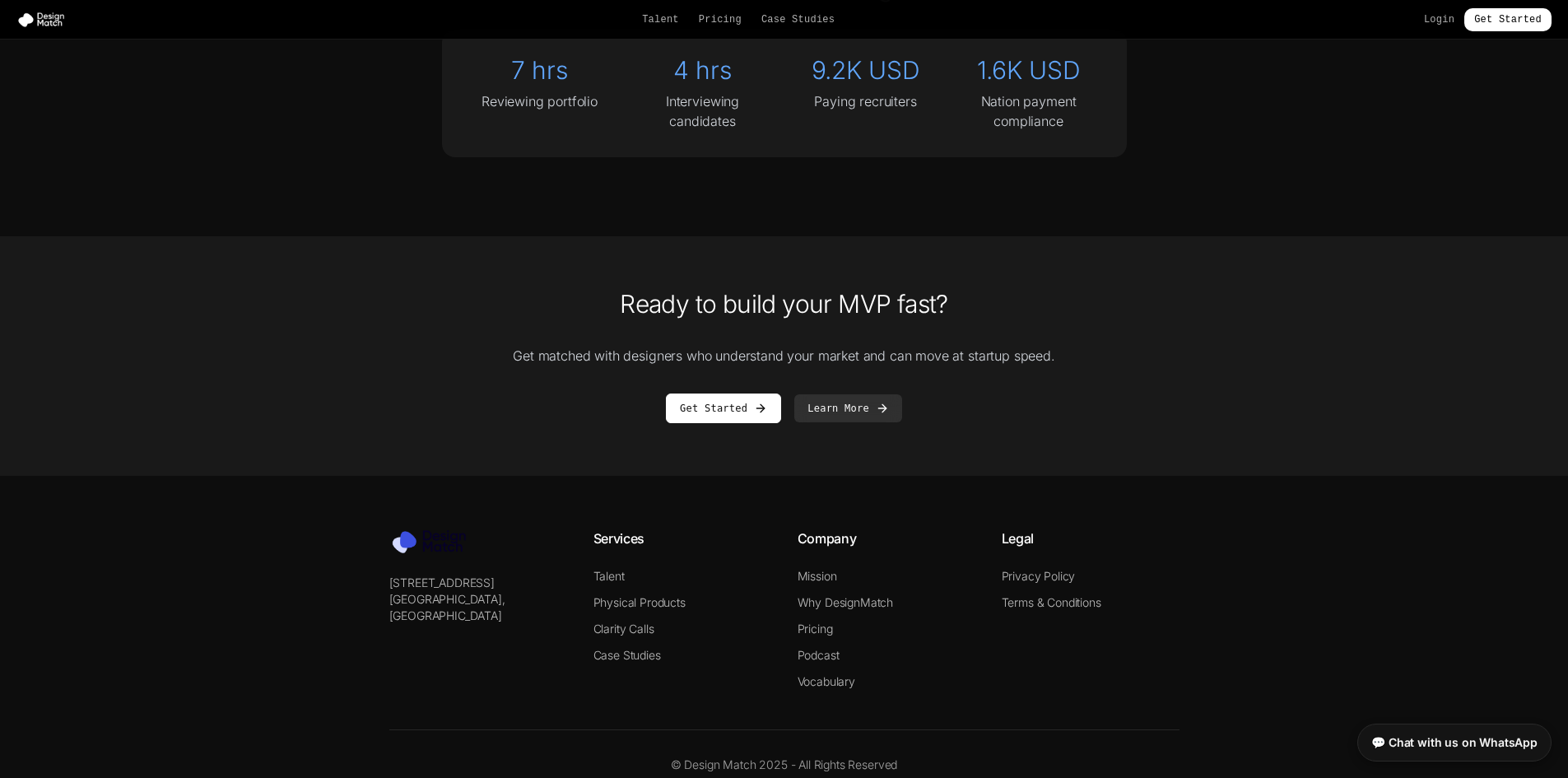
scroll to position [4427, 0]
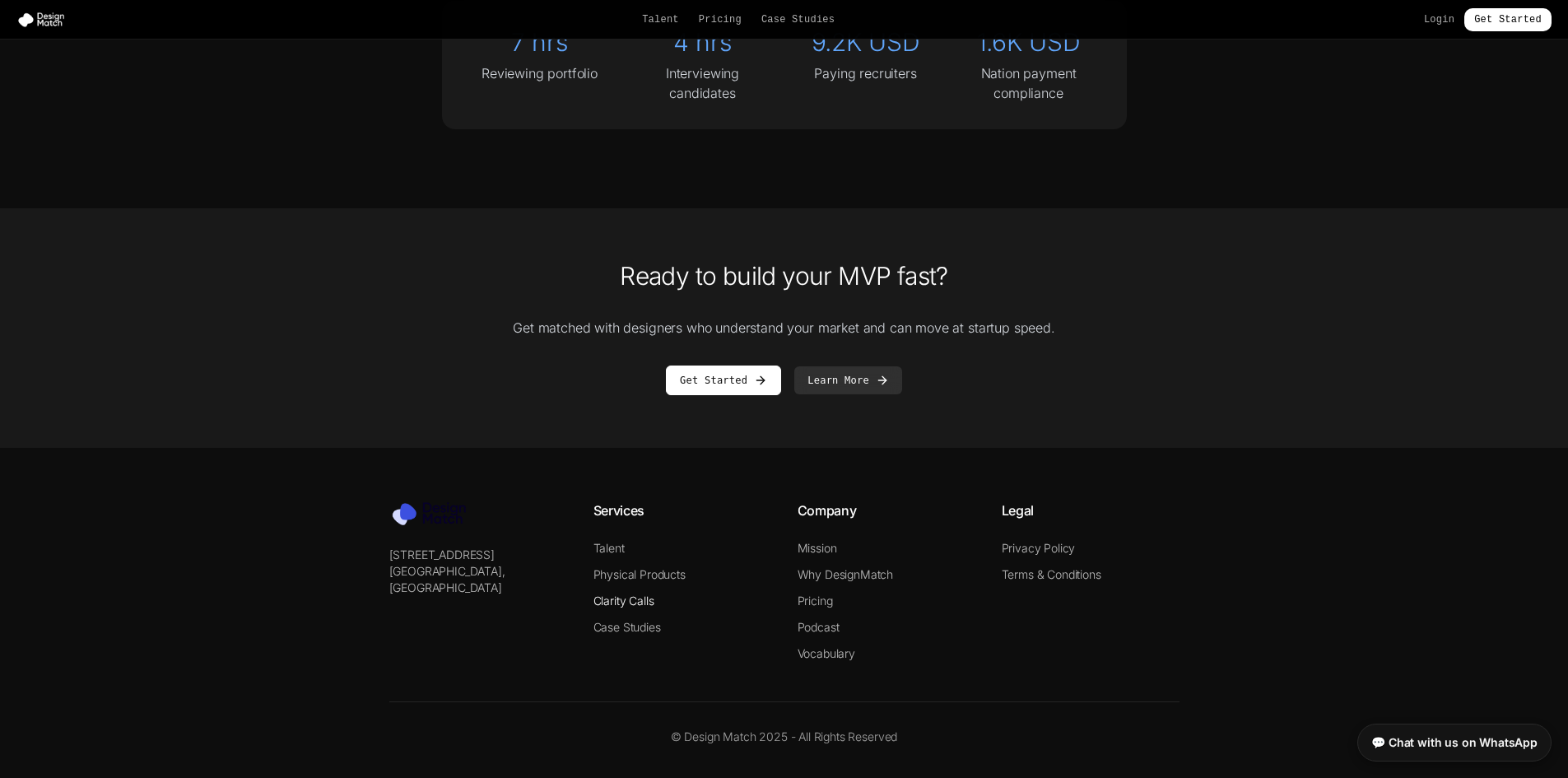
click at [618, 594] on link "Clarity Calls" at bounding box center [624, 601] width 61 height 14
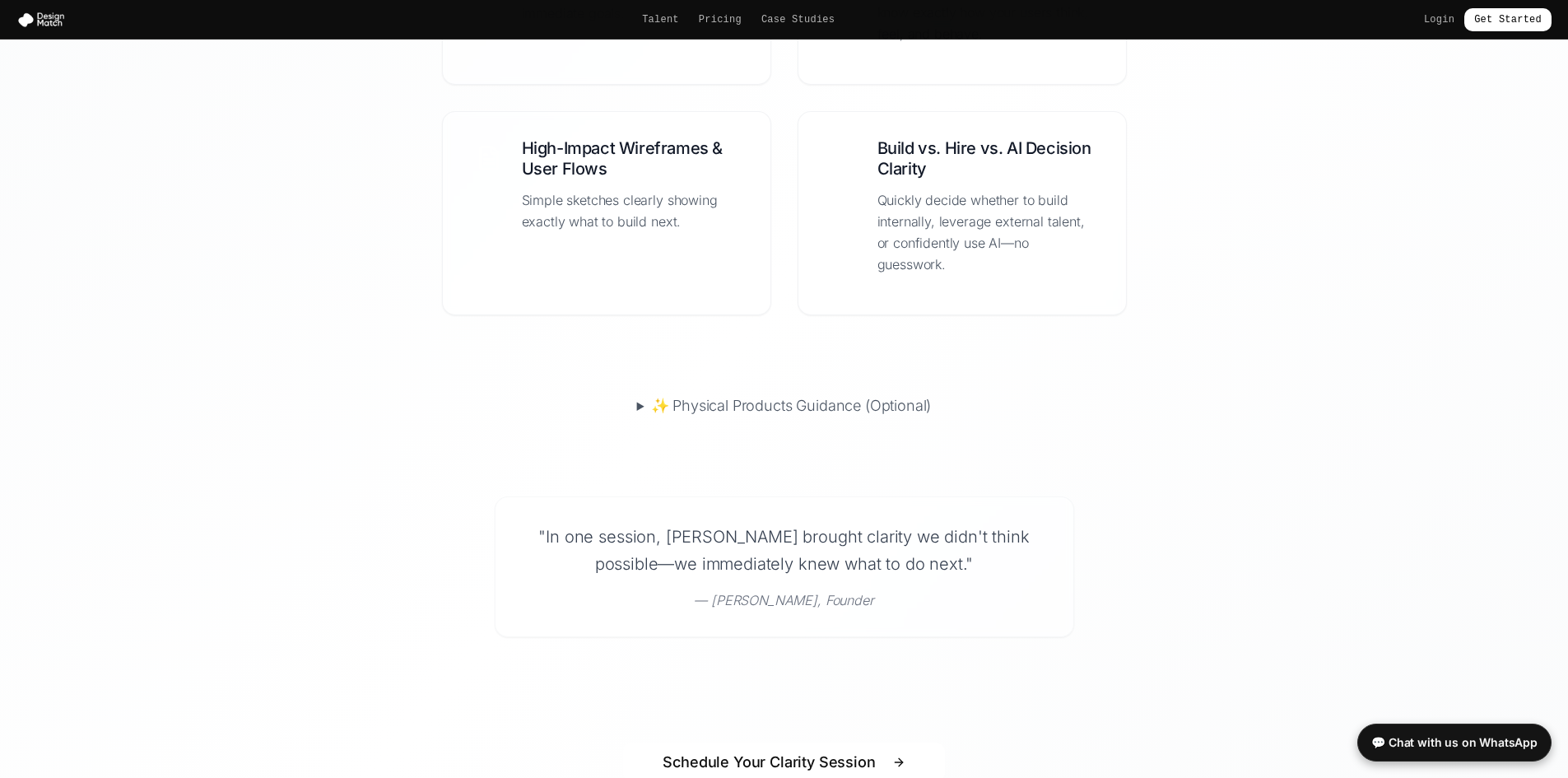
scroll to position [1050, 0]
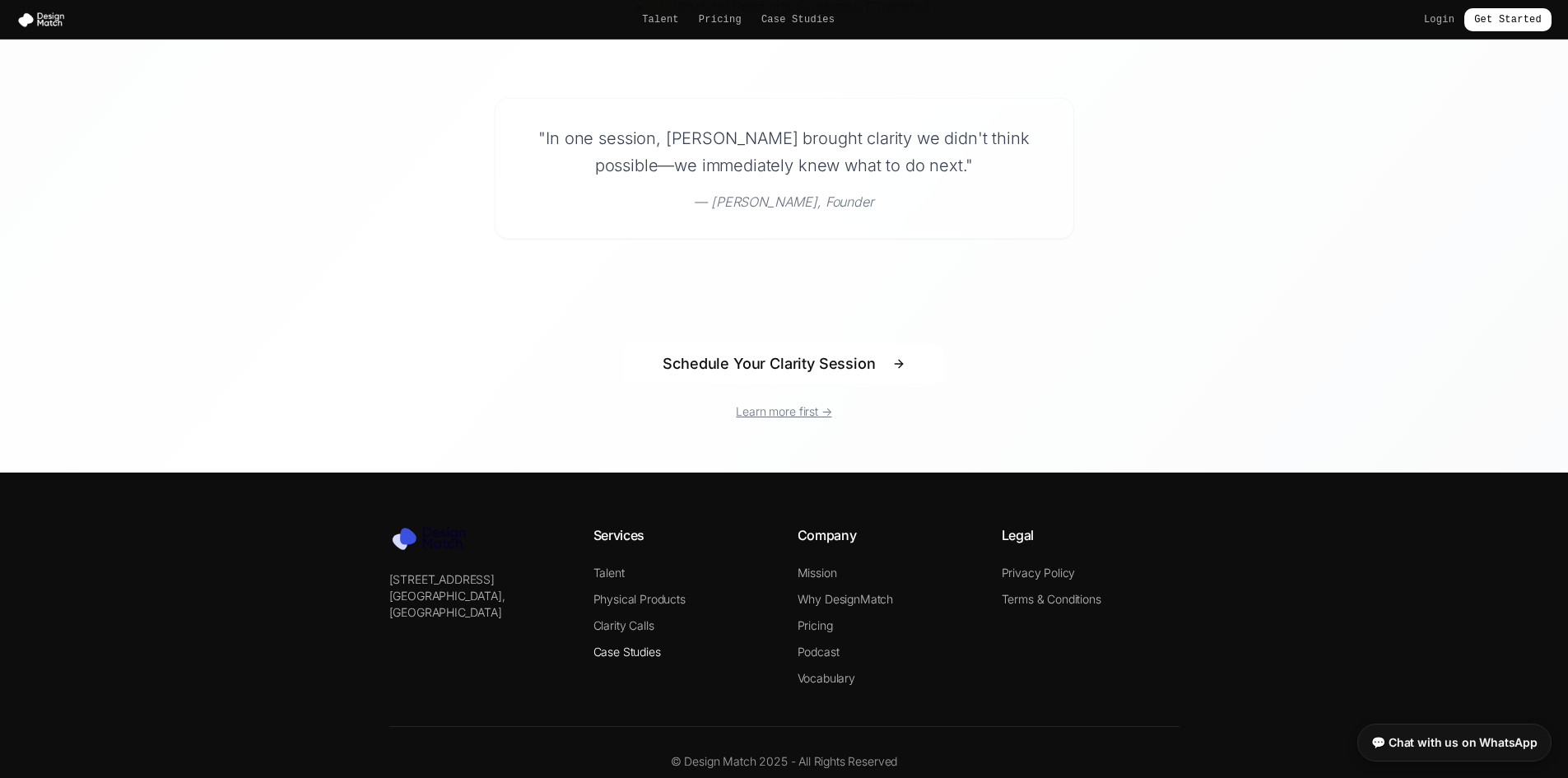
click at [636, 645] on link "Case Studies" at bounding box center [628, 652] width 68 height 14
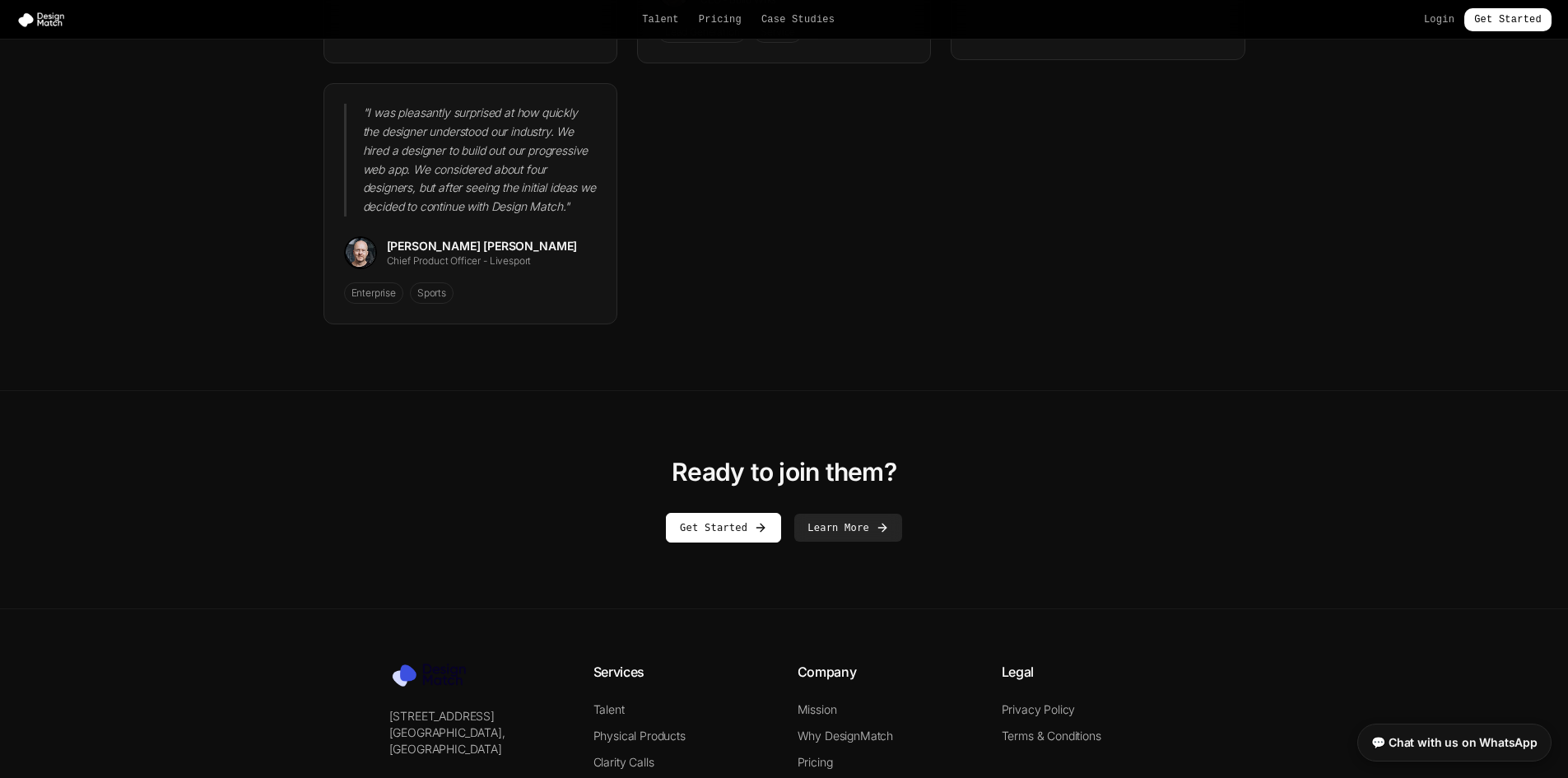
scroll to position [2470, 0]
